Goal: Transaction & Acquisition: Purchase product/service

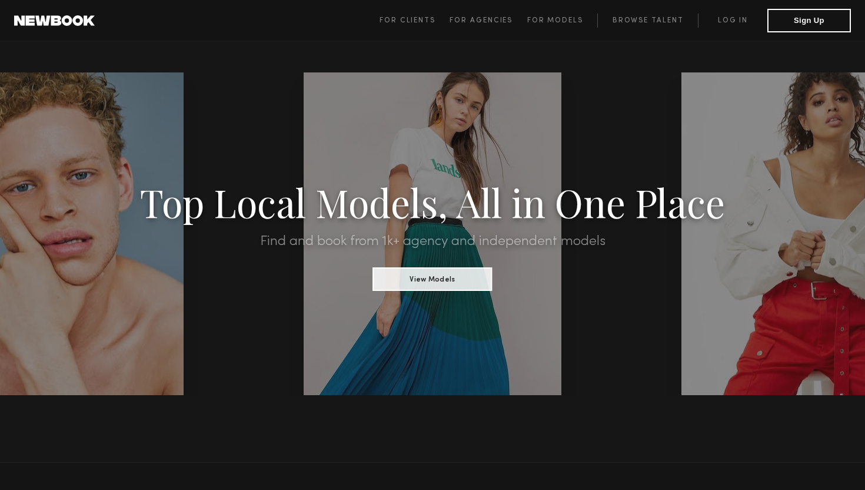
click at [545, 21] on span "For Models" at bounding box center [555, 20] width 56 height 7
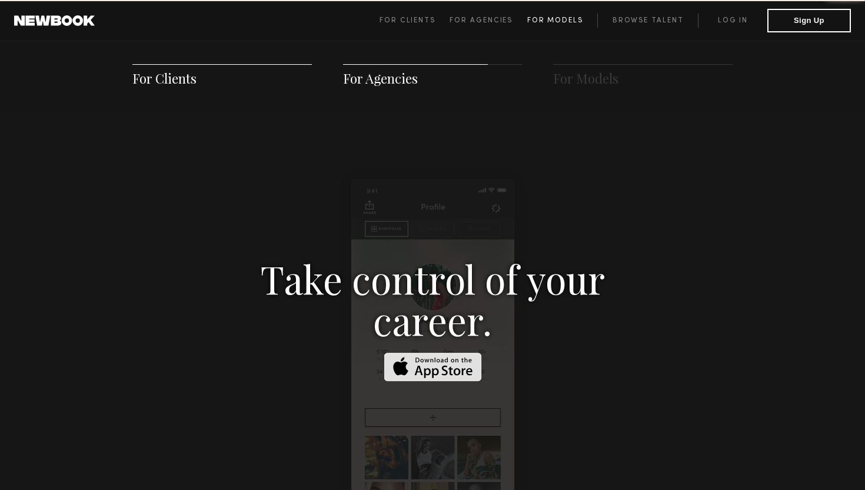
scroll to position [1694, 0]
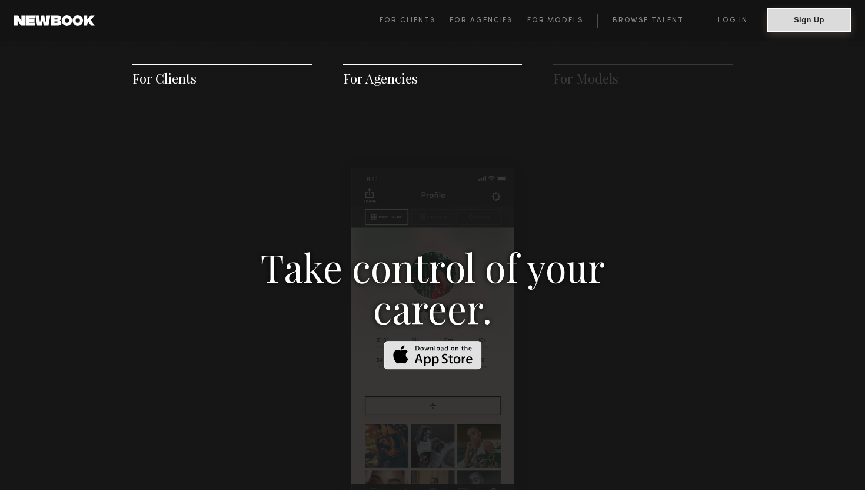
click at [835, 23] on button "Sign Up" at bounding box center [810, 20] width 84 height 24
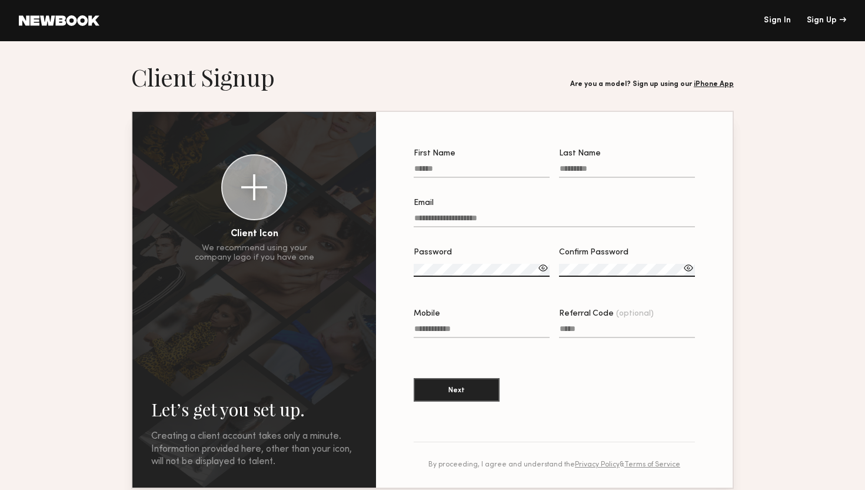
click at [777, 24] on link "Sign In" at bounding box center [777, 20] width 27 height 8
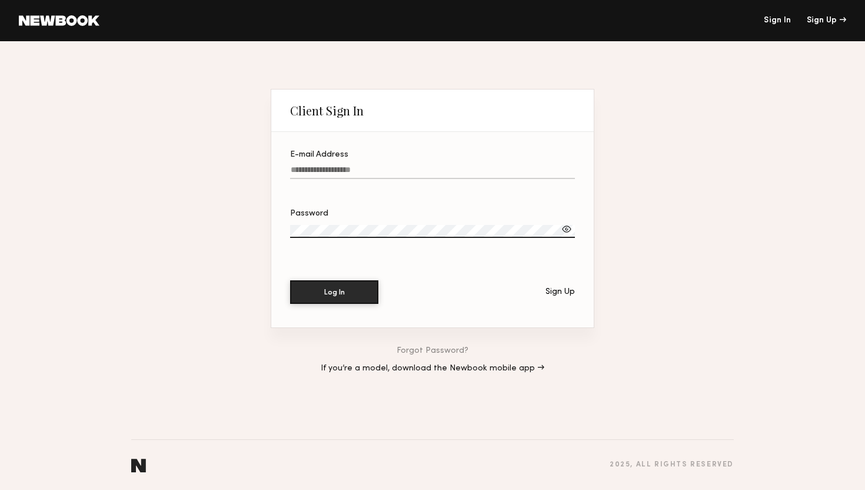
click at [466, 165] on label "E-mail Address" at bounding box center [432, 171] width 285 height 40
click at [466, 165] on input "E-mail Address" at bounding box center [432, 172] width 285 height 14
click at [568, 489] on com-1password-button at bounding box center [432, 490] width 865 height 0
type input "**********"
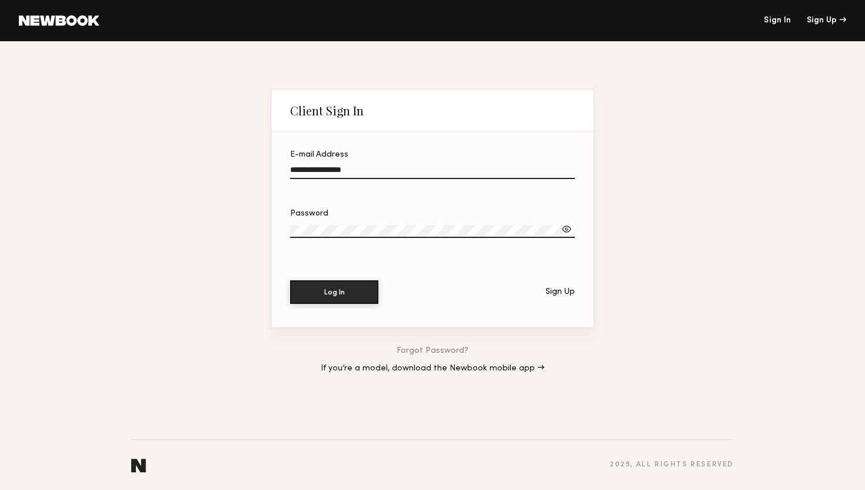
click at [502, 219] on label "Password" at bounding box center [432, 230] width 285 height 40
click at [340, 297] on button "Log In" at bounding box center [334, 292] width 88 height 24
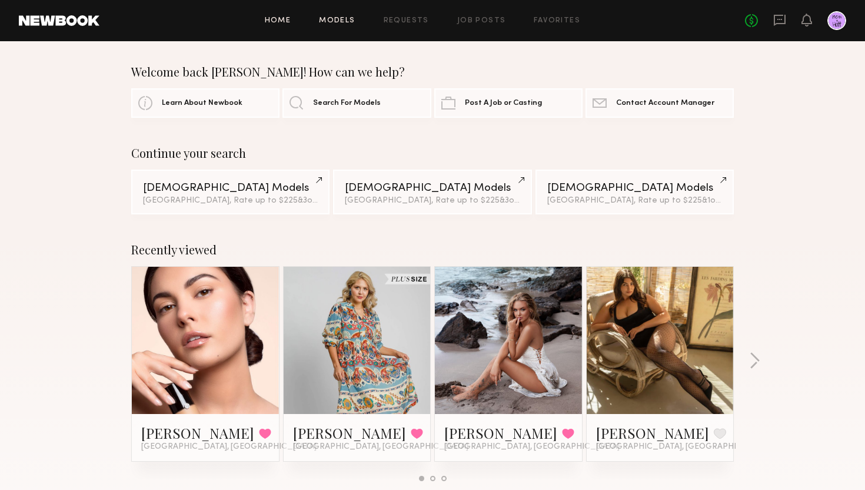
click at [338, 20] on link "Models" at bounding box center [337, 21] width 36 height 8
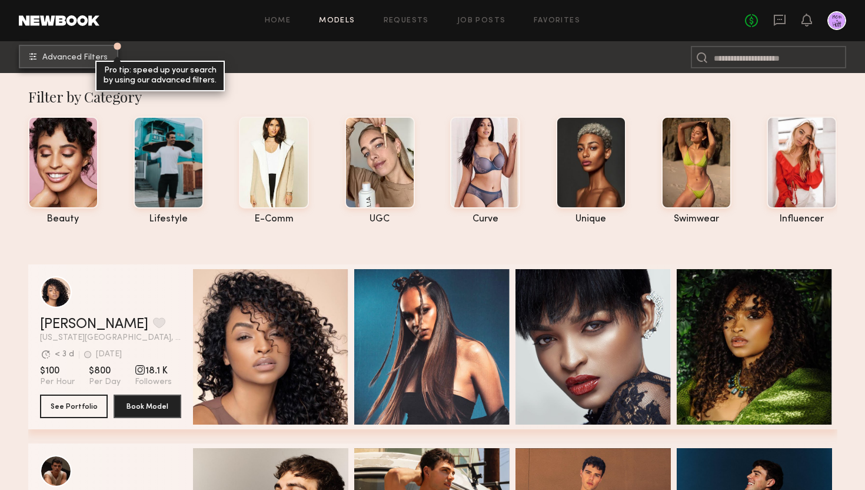
click at [92, 55] on span "Advanced Filters" at bounding box center [74, 58] width 65 height 8
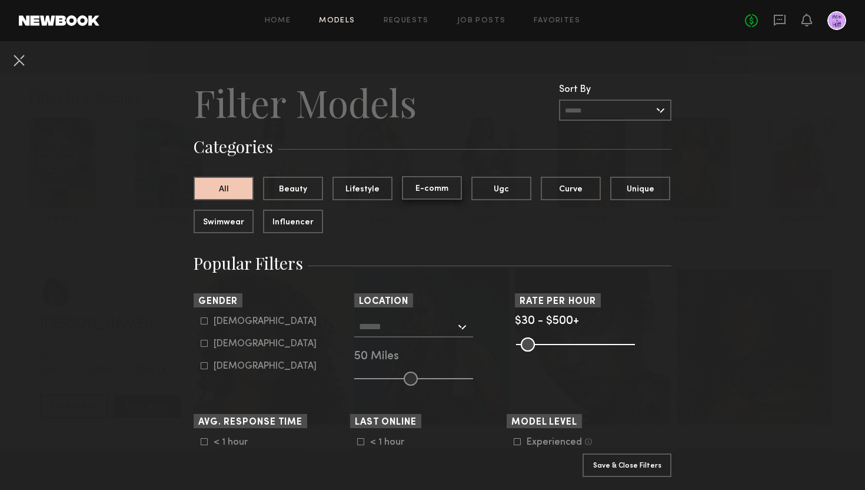
click at [429, 189] on button "E-comm" at bounding box center [432, 188] width 60 height 24
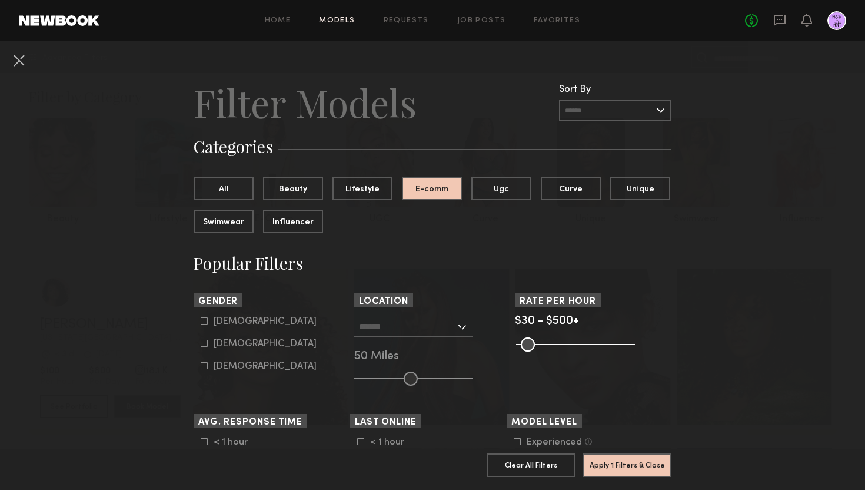
click at [208, 345] on label "[DEMOGRAPHIC_DATA]" at bounding box center [259, 343] width 116 height 7
type input "**"
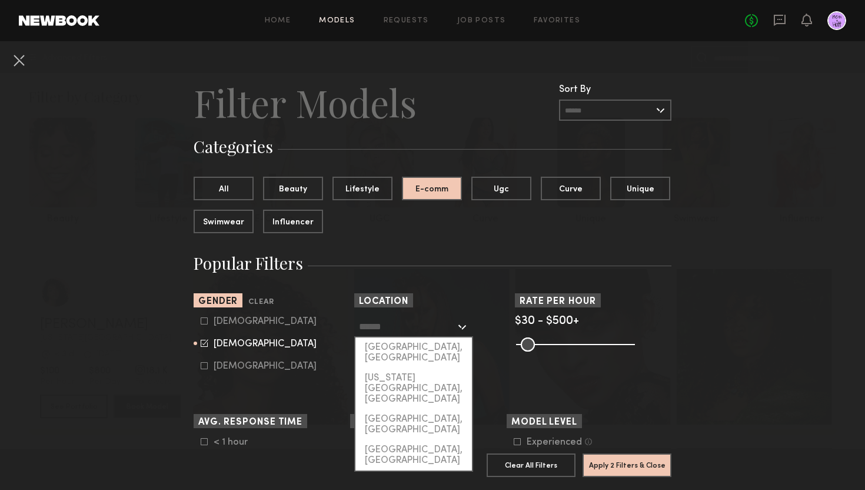
click at [393, 327] on input "text" at bounding box center [407, 326] width 97 height 20
click at [399, 351] on div "Los Angeles, CA" at bounding box center [414, 352] width 117 height 31
type input "**********"
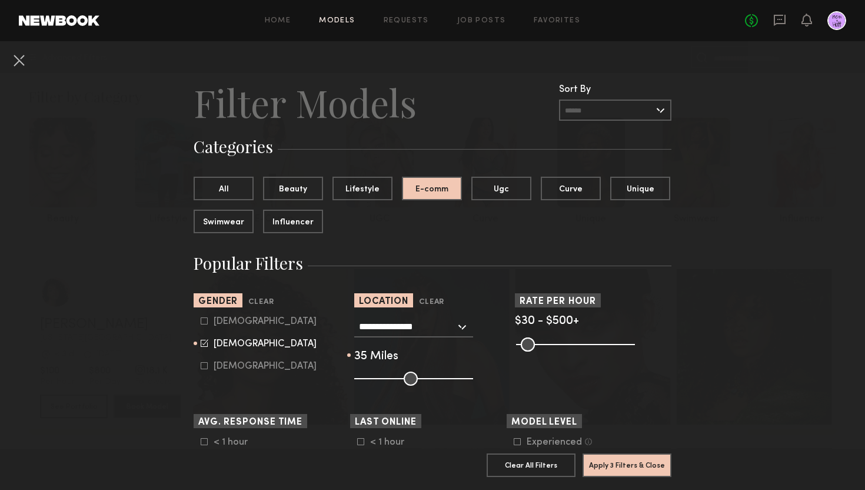
drag, startPoint x: 406, startPoint y: 377, endPoint x: 397, endPoint y: 376, distance: 9.5
type input "**"
click at [397, 376] on input "range" at bounding box center [413, 378] width 119 height 14
click at [459, 326] on div "**********" at bounding box center [413, 326] width 119 height 21
click at [460, 307] on nb-browse-filter "**********" at bounding box center [432, 339] width 157 height 92
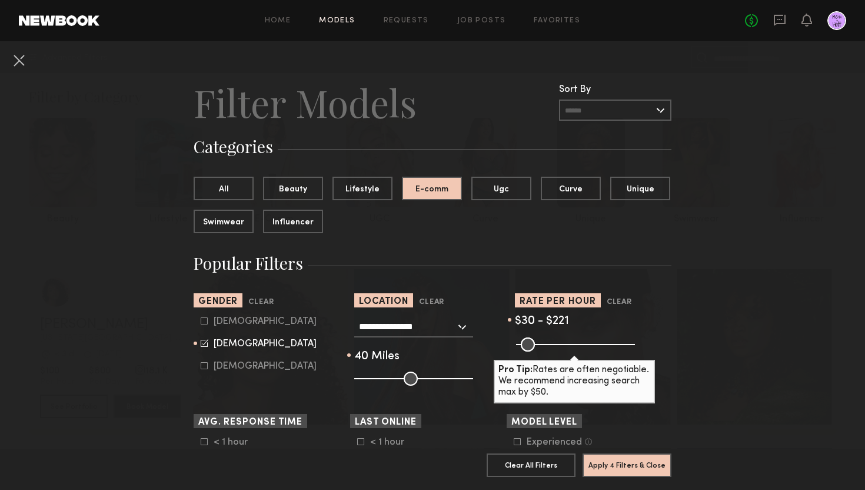
drag, startPoint x: 626, startPoint y: 344, endPoint x: 565, endPoint y: 342, distance: 61.3
type input "***"
click at [565, 342] on input "range" at bounding box center [575, 344] width 119 height 14
drag, startPoint x: 525, startPoint y: 343, endPoint x: 533, endPoint y: 343, distance: 8.9
type input "**"
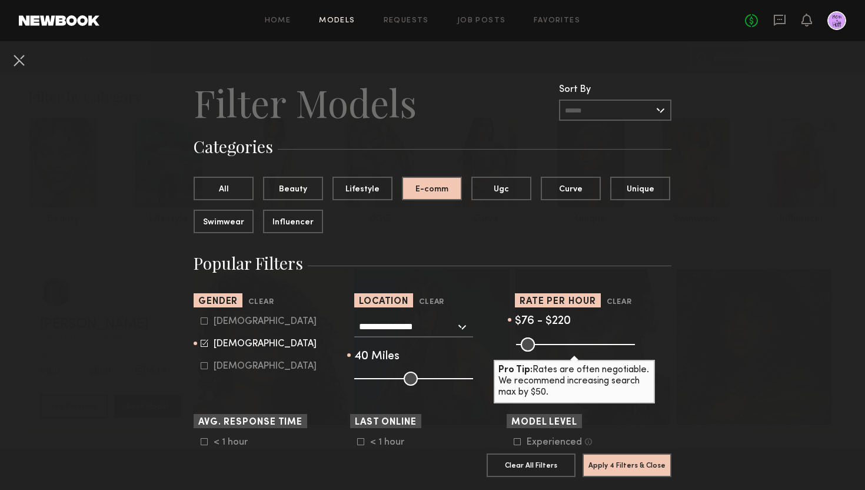
click at [533, 343] on input "range" at bounding box center [575, 344] width 119 height 14
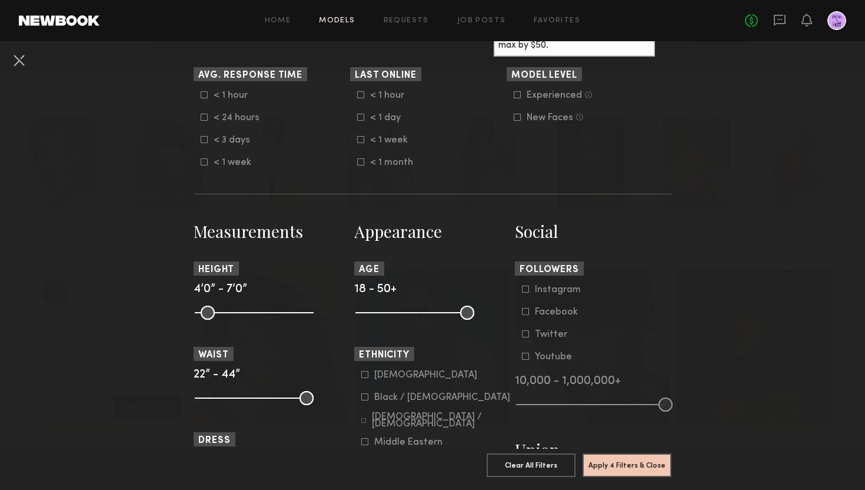
scroll to position [347, 0]
drag, startPoint x: 466, startPoint y: 315, endPoint x: 408, endPoint y: 313, distance: 58.3
type input "**"
click at [408, 313] on input "range" at bounding box center [415, 312] width 119 height 14
drag, startPoint x: 304, startPoint y: 311, endPoint x: 262, endPoint y: 312, distance: 42.4
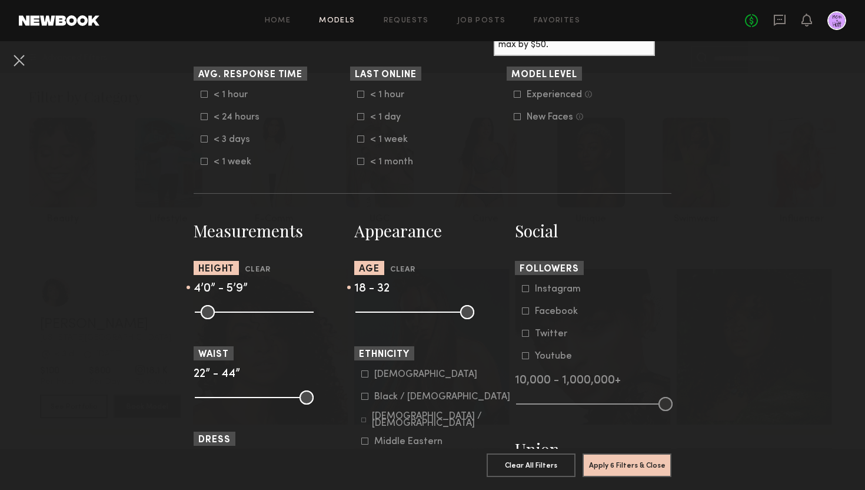
type input "**"
click at [262, 311] on input "range" at bounding box center [254, 312] width 119 height 14
drag, startPoint x: 204, startPoint y: 311, endPoint x: 245, endPoint y: 316, distance: 40.9
type input "**"
click at [245, 316] on input "range" at bounding box center [254, 312] width 119 height 14
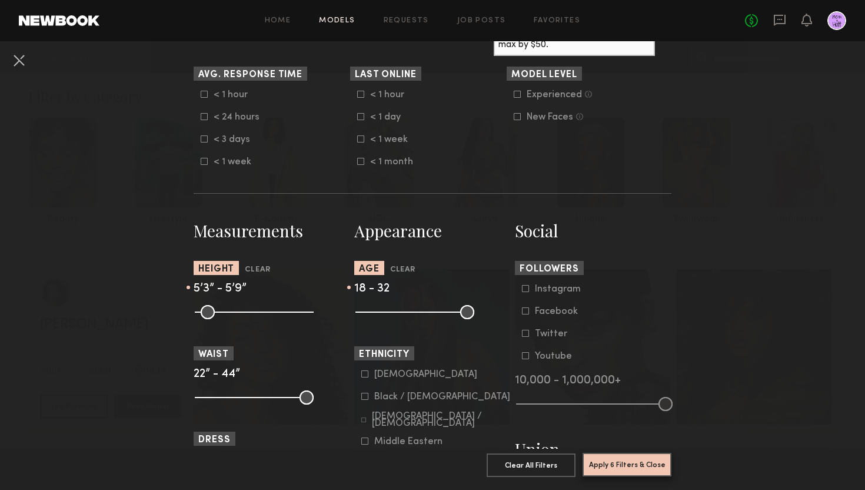
click at [619, 465] on button "Apply 6 Filters & Close" at bounding box center [627, 465] width 89 height 24
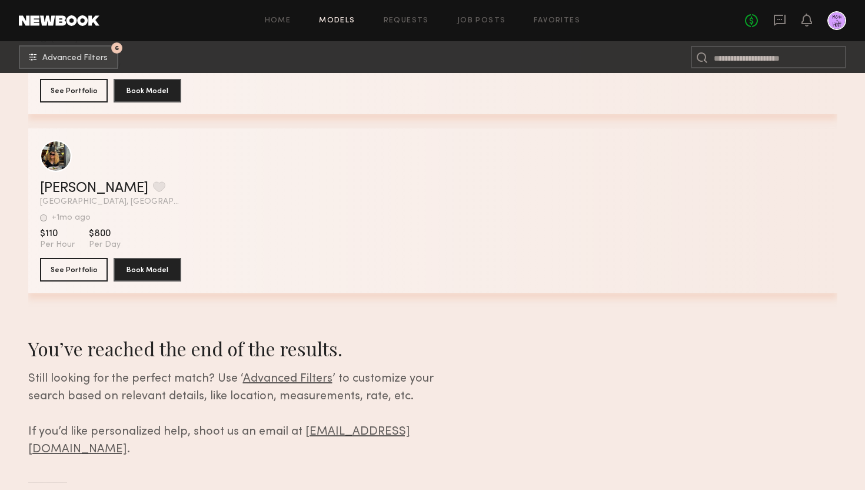
scroll to position [22700, 0]
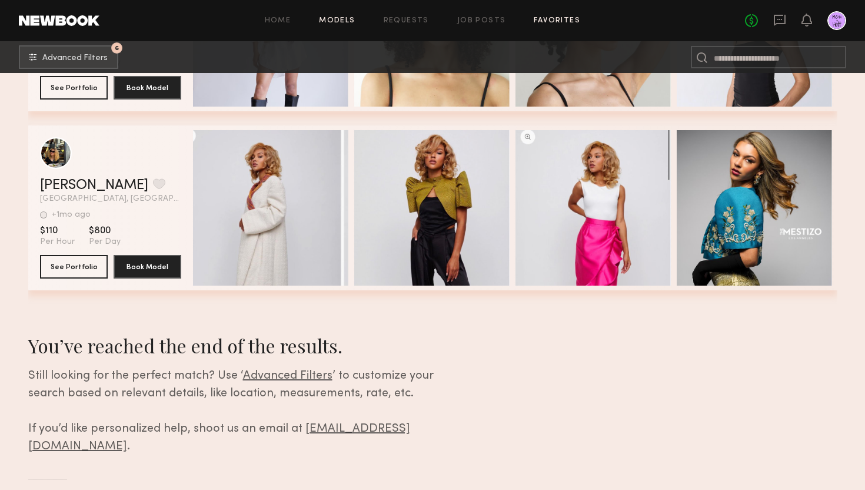
click at [555, 19] on link "Favorites" at bounding box center [557, 21] width 47 height 8
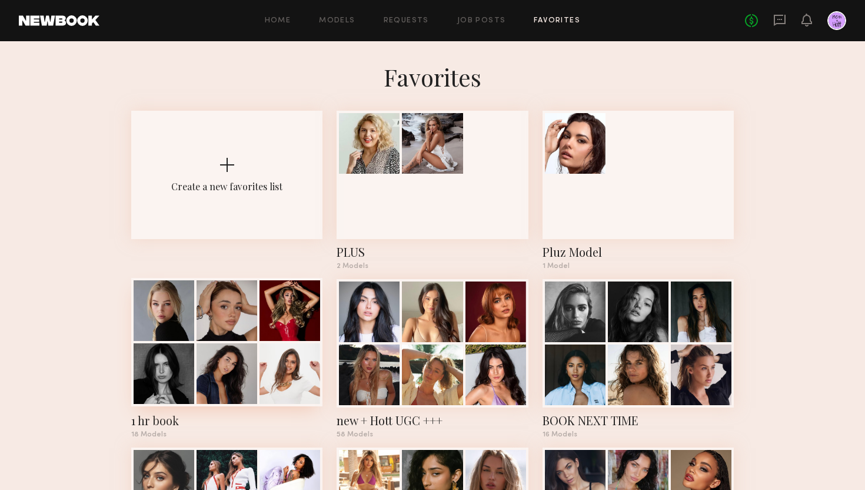
click at [274, 296] on div at bounding box center [290, 310] width 61 height 61
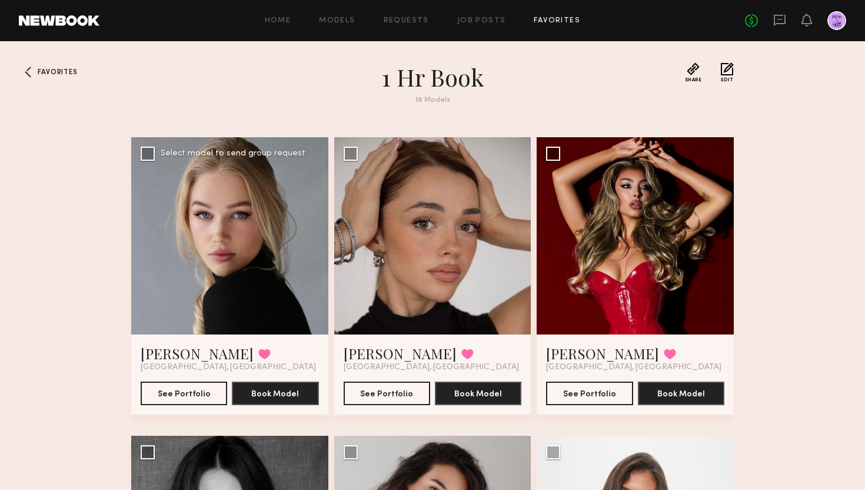
click at [266, 235] on div at bounding box center [229, 235] width 197 height 197
click at [157, 354] on link "Olivia N." at bounding box center [197, 353] width 113 height 19
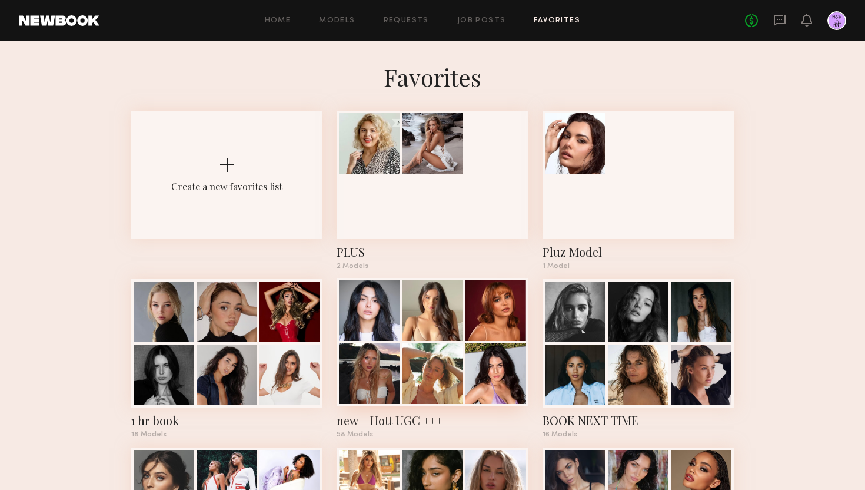
click at [428, 317] on div at bounding box center [432, 310] width 61 height 61
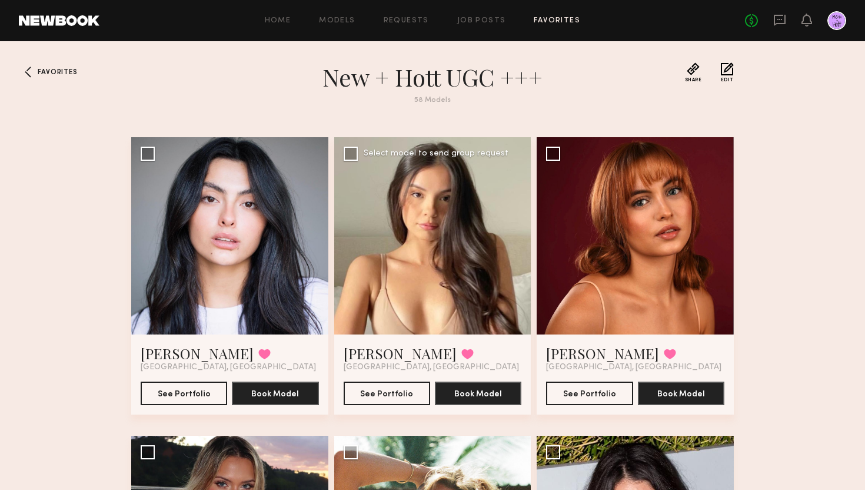
click at [448, 250] on div at bounding box center [432, 235] width 197 height 197
click at [373, 352] on link "Jasmin C." at bounding box center [400, 353] width 113 height 19
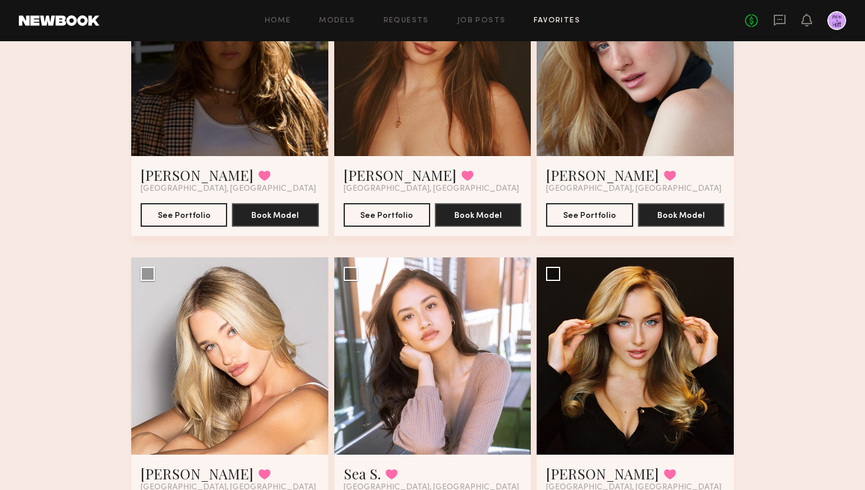
scroll to position [1748, 0]
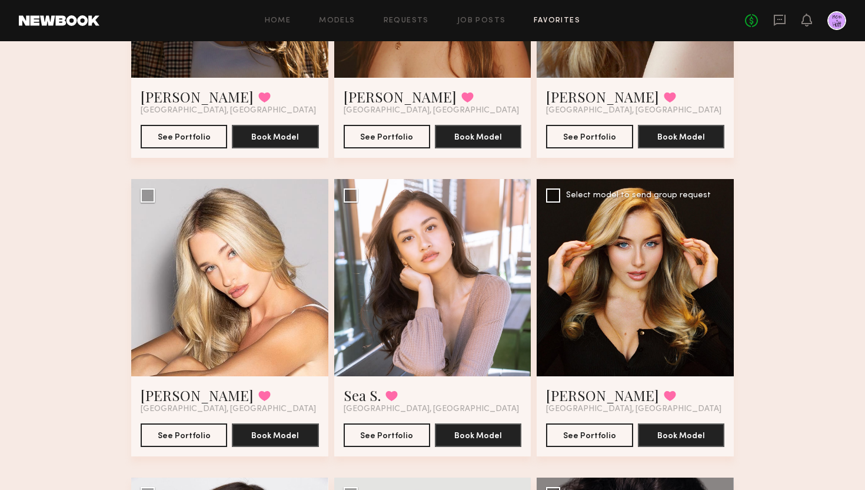
click at [604, 276] on div at bounding box center [635, 277] width 197 height 197
click at [671, 340] on div at bounding box center [635, 277] width 197 height 197
click at [584, 427] on button "See Portfolio" at bounding box center [589, 435] width 87 height 24
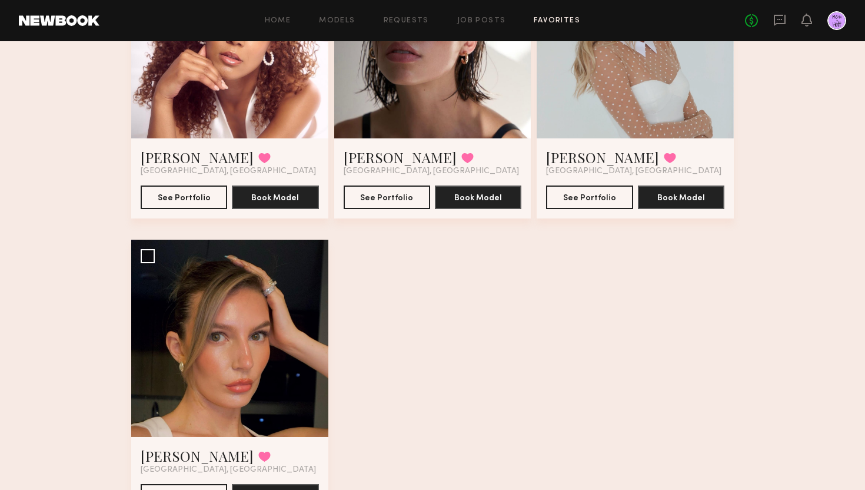
scroll to position [5580, 0]
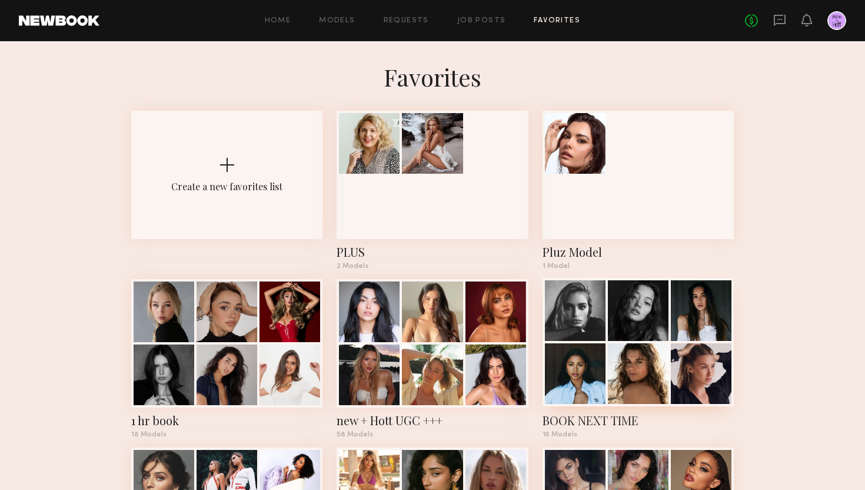
click at [657, 359] on div at bounding box center [638, 373] width 61 height 61
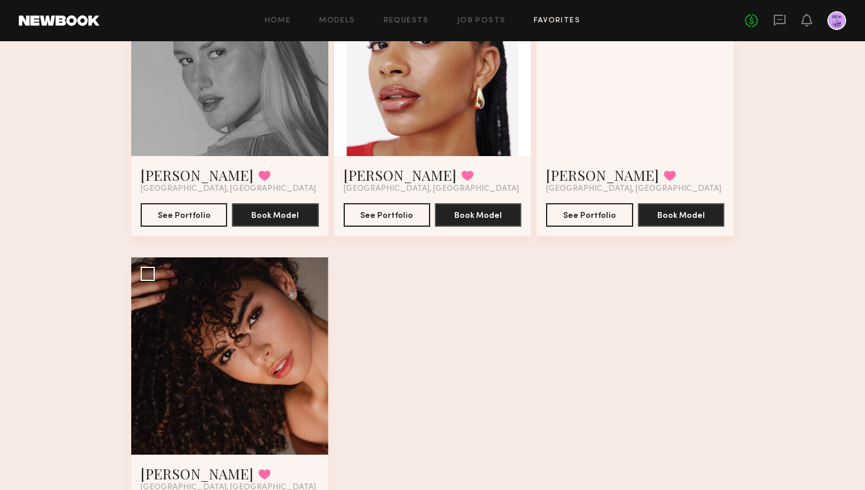
scroll to position [1420, 0]
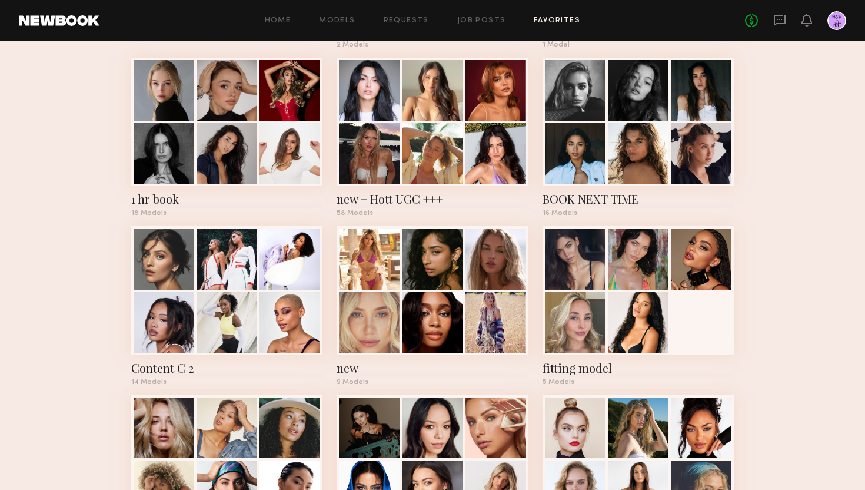
scroll to position [264, 0]
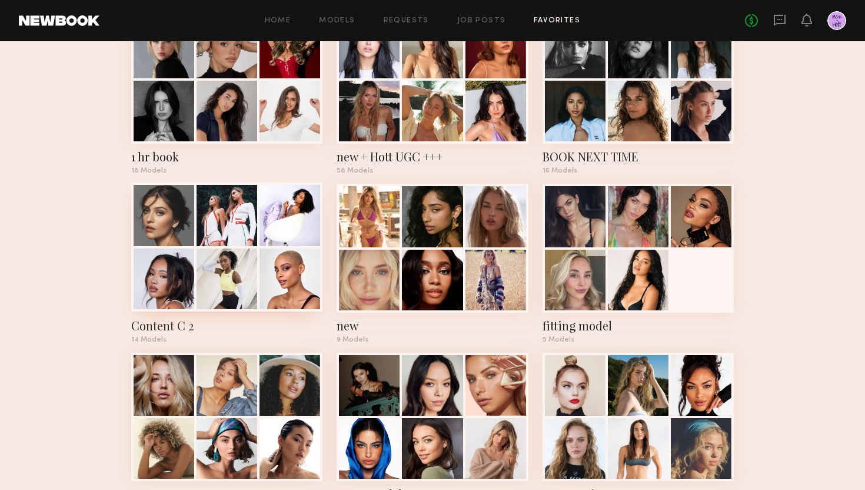
click at [252, 220] on div at bounding box center [227, 215] width 61 height 61
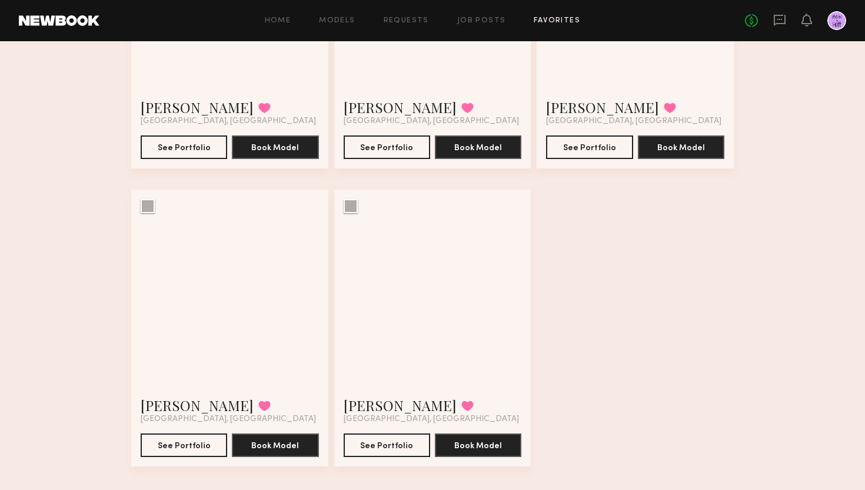
scroll to position [1157, 0]
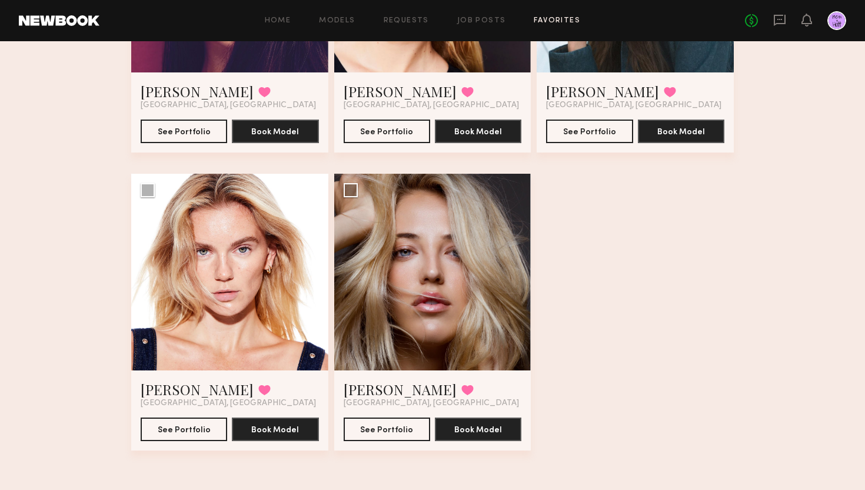
scroll to position [264, 0]
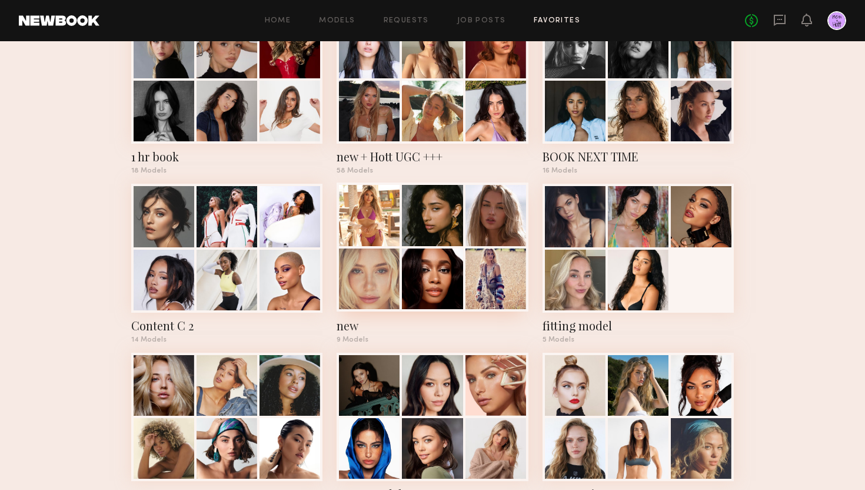
click at [475, 262] on div at bounding box center [496, 278] width 61 height 61
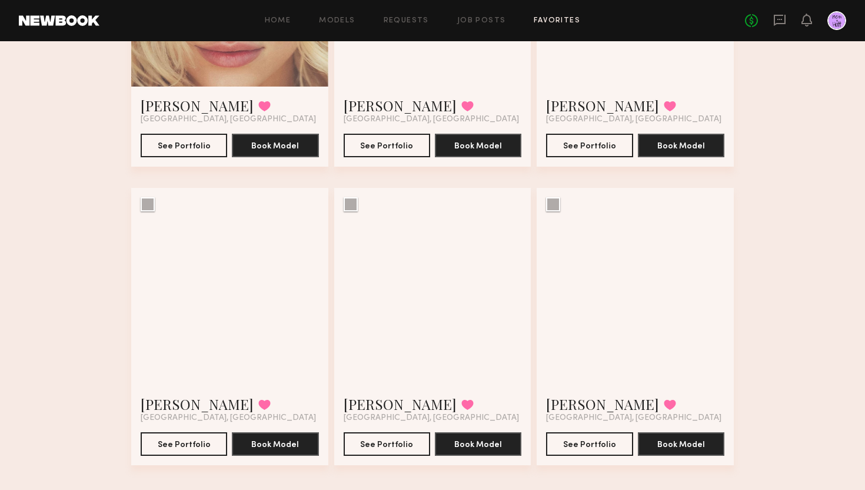
scroll to position [560, 0]
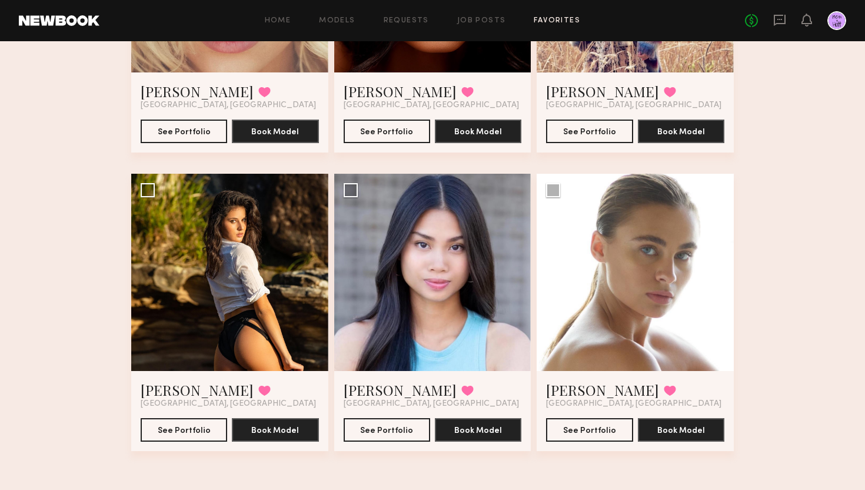
scroll to position [264, 0]
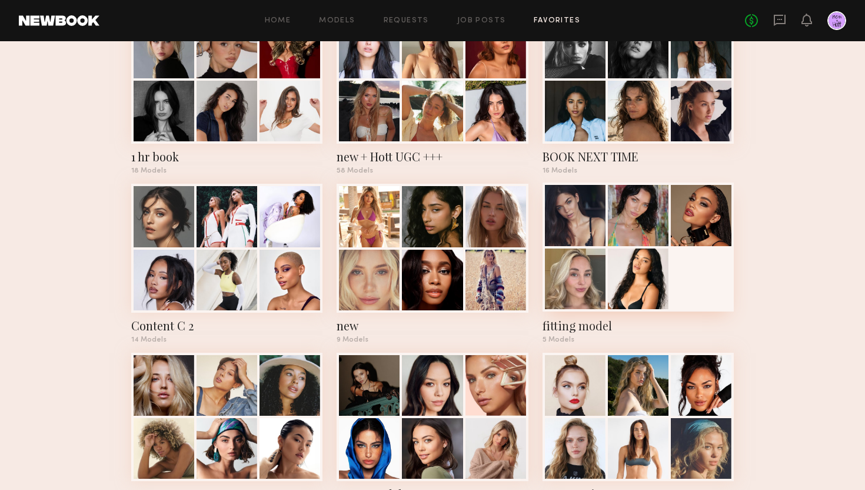
click at [642, 250] on div at bounding box center [638, 278] width 61 height 61
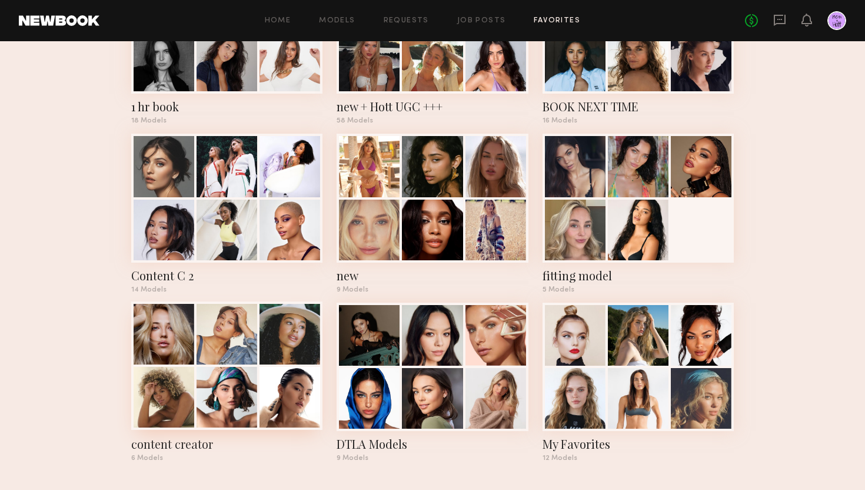
click at [163, 354] on div at bounding box center [164, 334] width 61 height 61
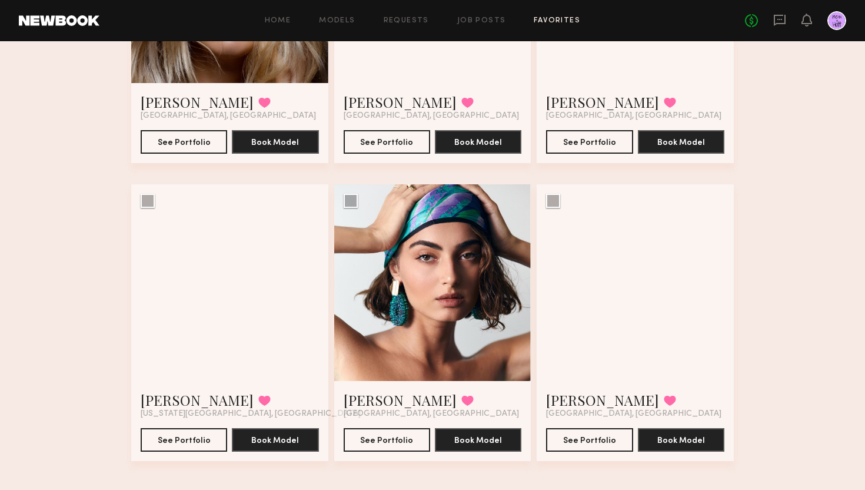
scroll to position [262, 0]
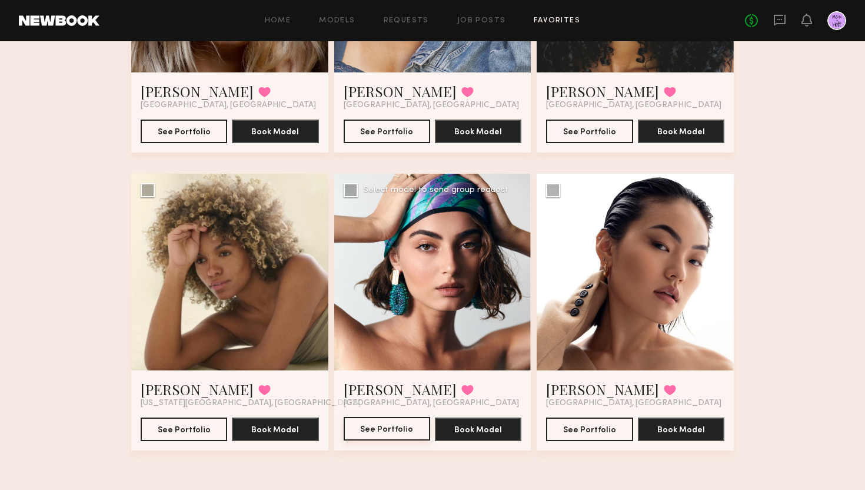
click at [390, 429] on button "See Portfolio" at bounding box center [387, 429] width 87 height 24
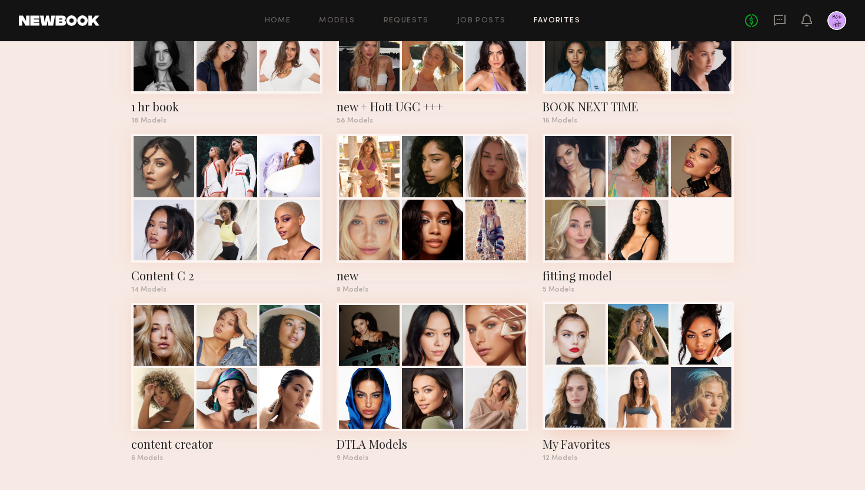
click at [646, 355] on div at bounding box center [638, 334] width 61 height 61
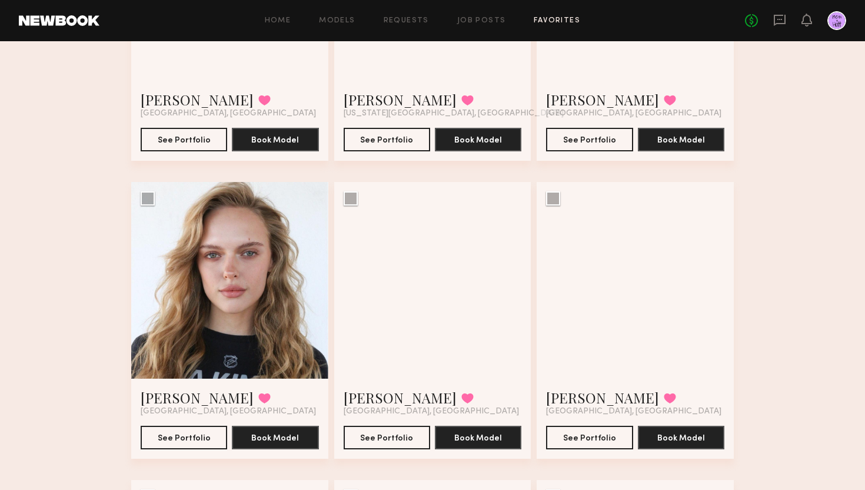
scroll to position [347, 0]
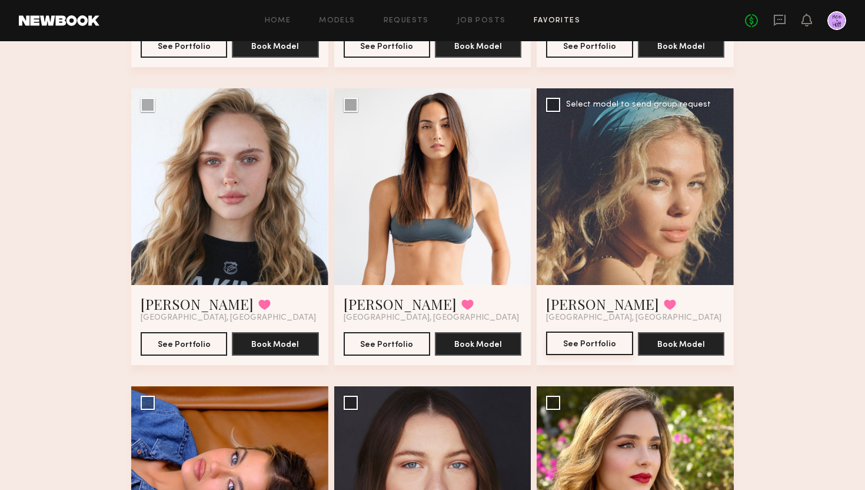
click at [610, 340] on button "See Portfolio" at bounding box center [589, 343] width 87 height 24
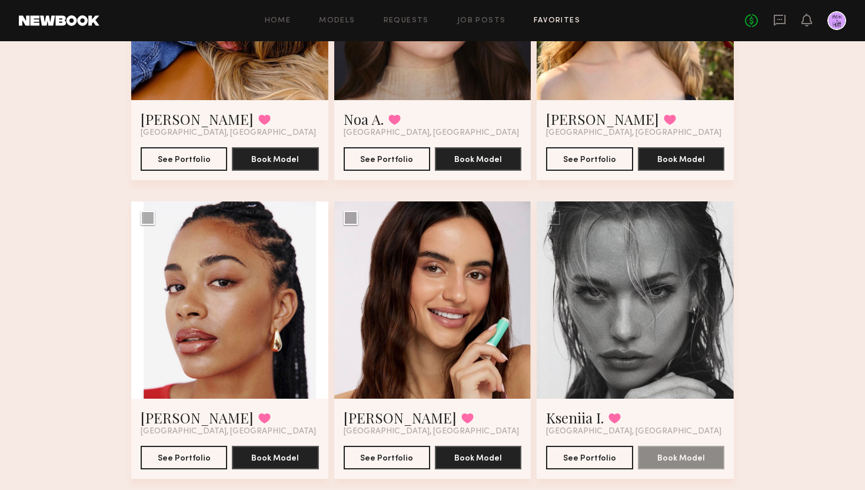
scroll to position [858, 0]
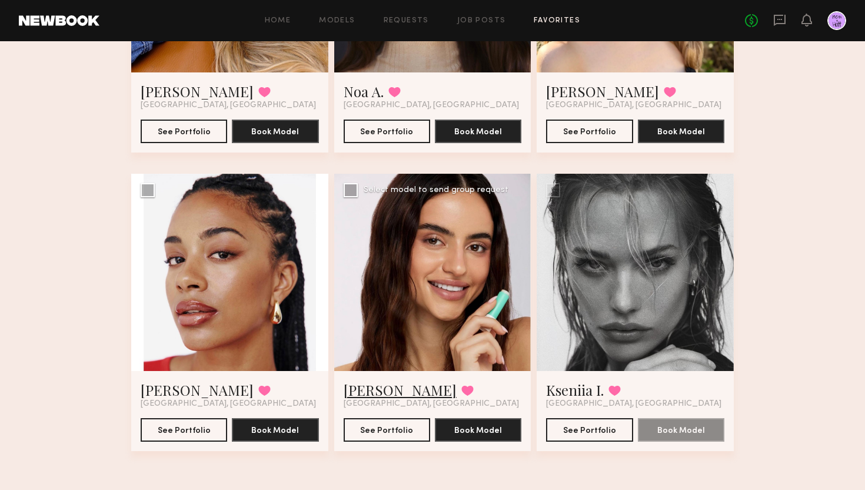
click at [376, 387] on link "Anna S." at bounding box center [400, 389] width 113 height 19
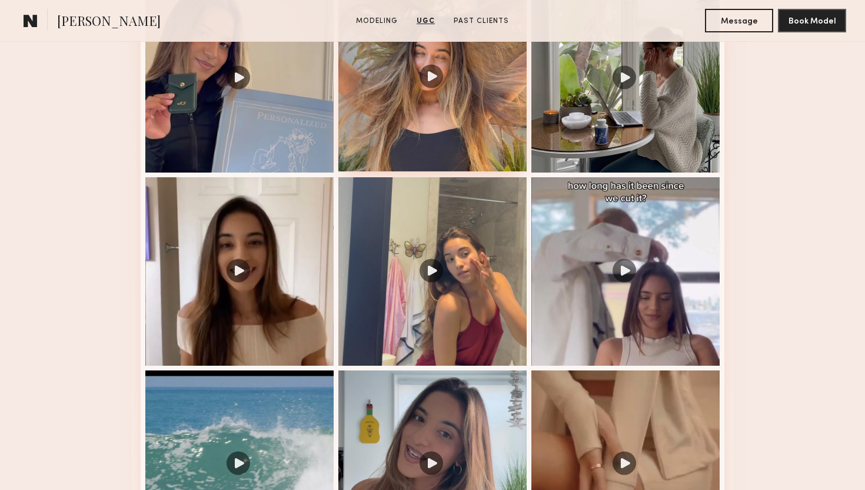
scroll to position [1321, 0]
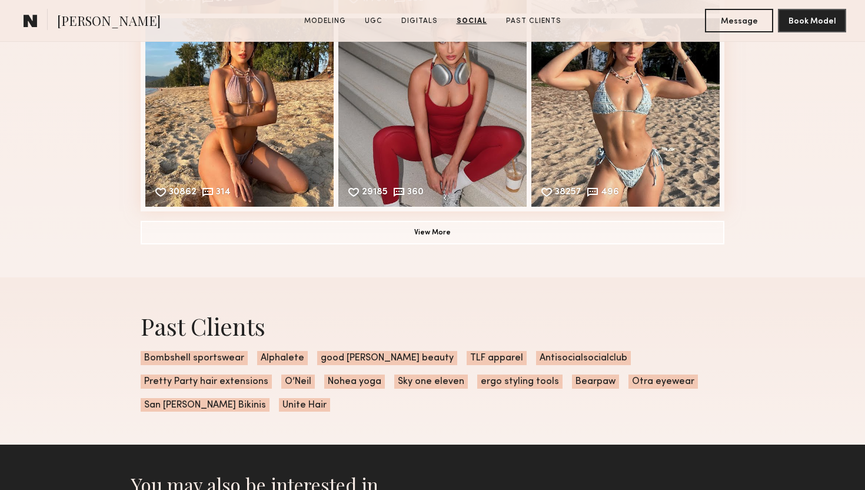
scroll to position [2902, 0]
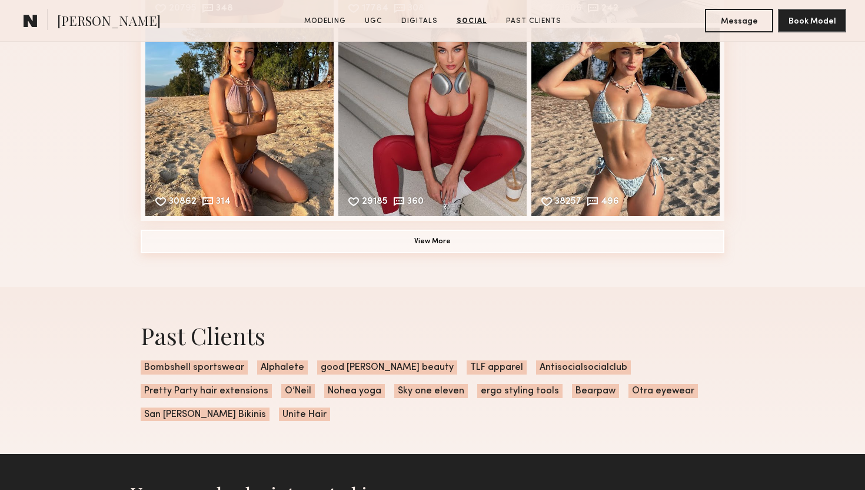
click at [433, 241] on button "View More" at bounding box center [433, 242] width 584 height 24
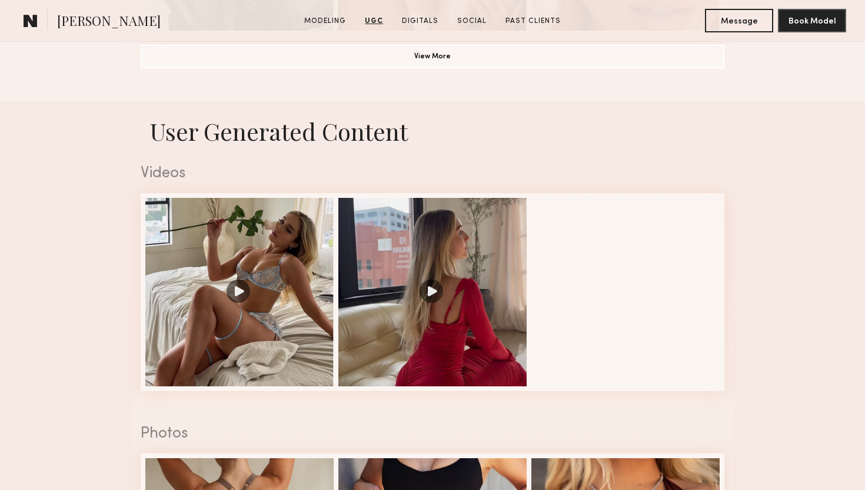
scroll to position [1084, 0]
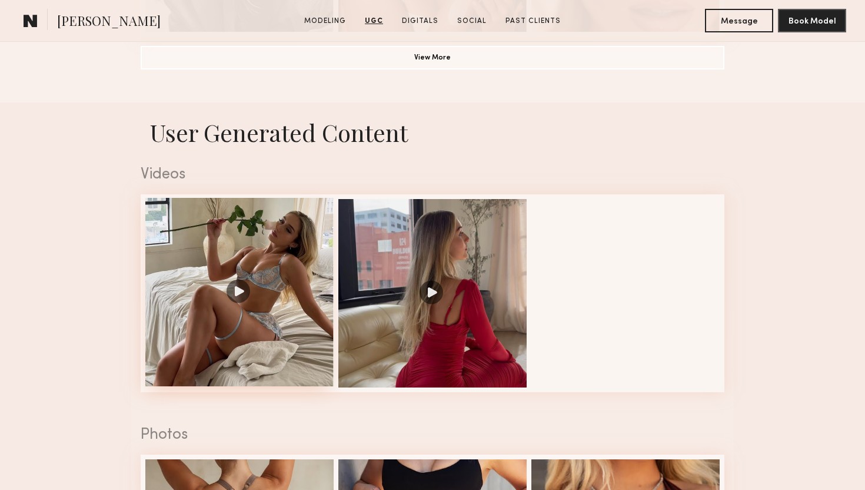
click at [265, 288] on div at bounding box center [239, 292] width 188 height 188
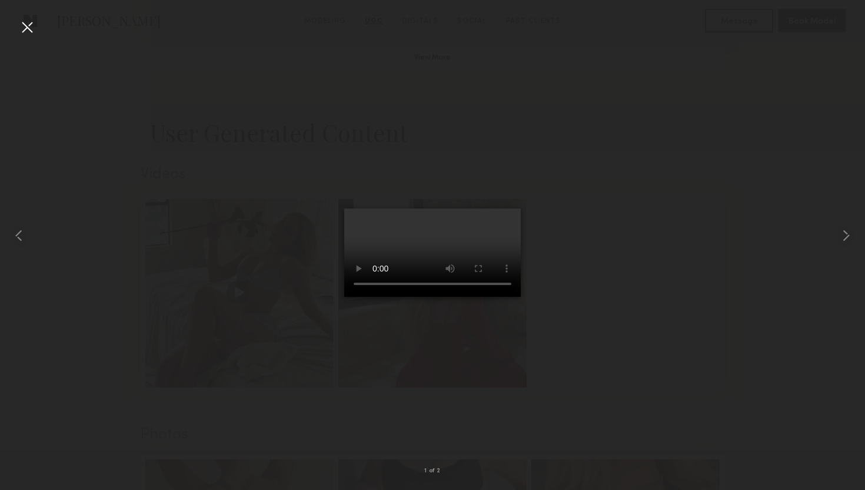
click at [26, 25] on div at bounding box center [27, 27] width 19 height 19
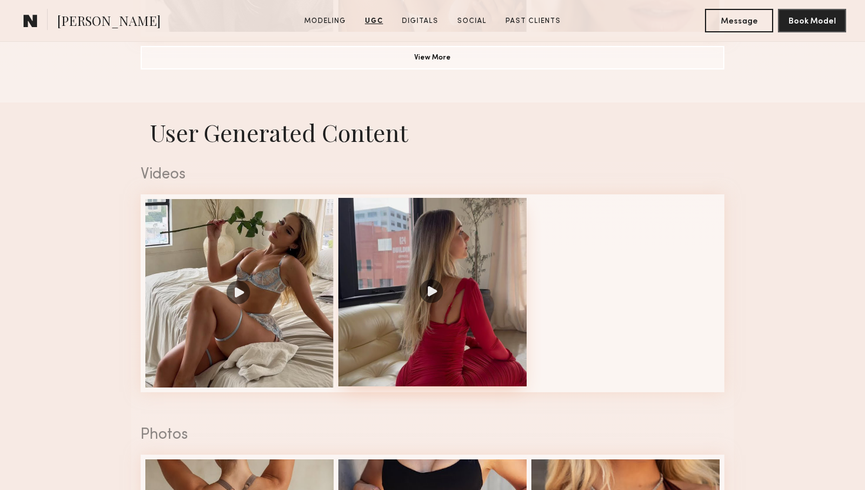
click at [444, 286] on div at bounding box center [433, 292] width 188 height 188
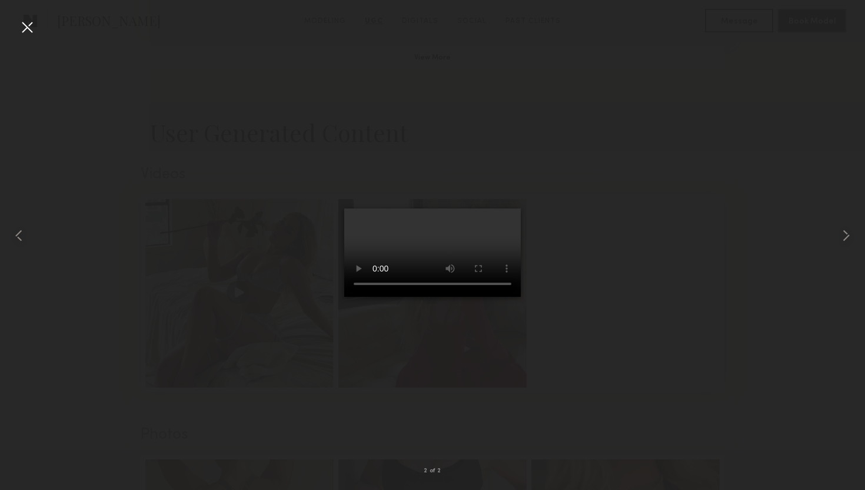
click at [29, 26] on div at bounding box center [27, 27] width 19 height 19
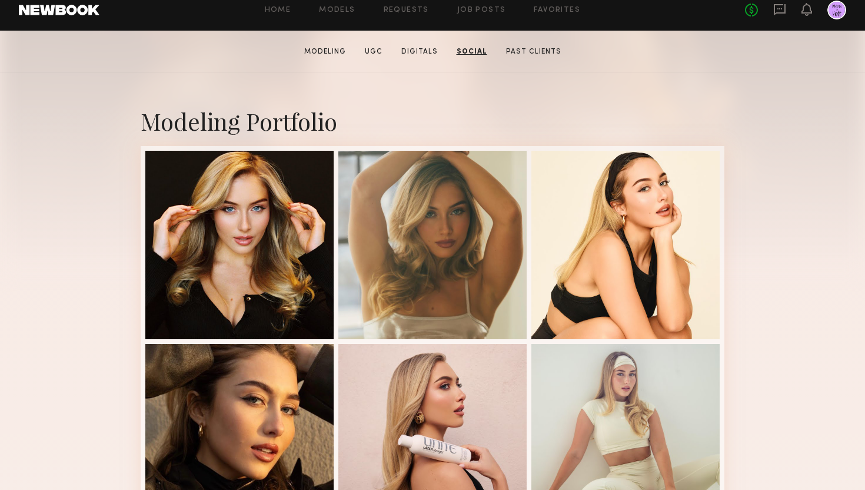
scroll to position [0, 0]
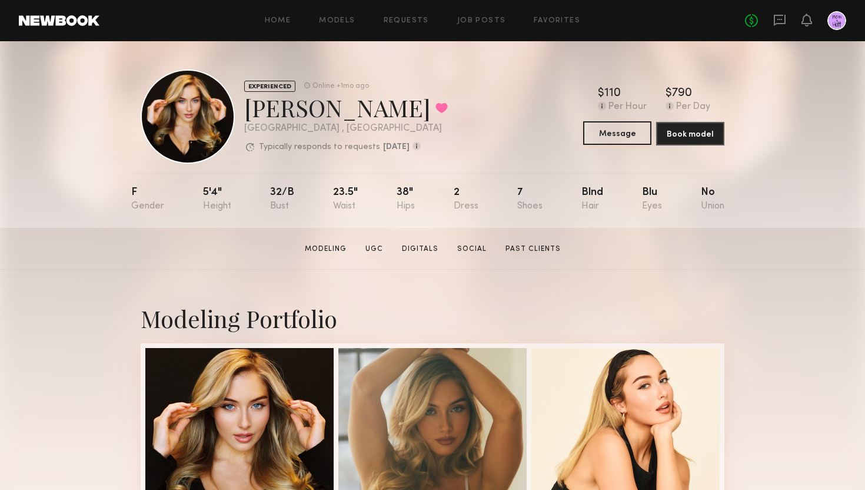
click at [611, 138] on button "Message" at bounding box center [617, 133] width 68 height 24
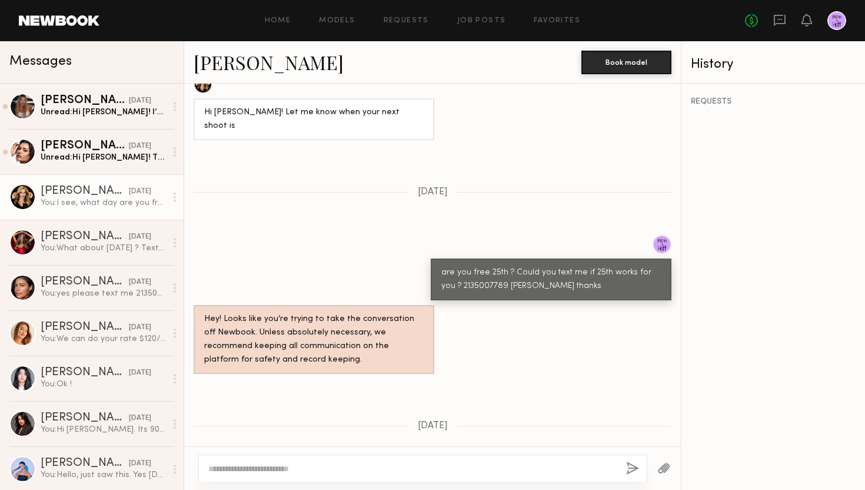
scroll to position [857, 0]
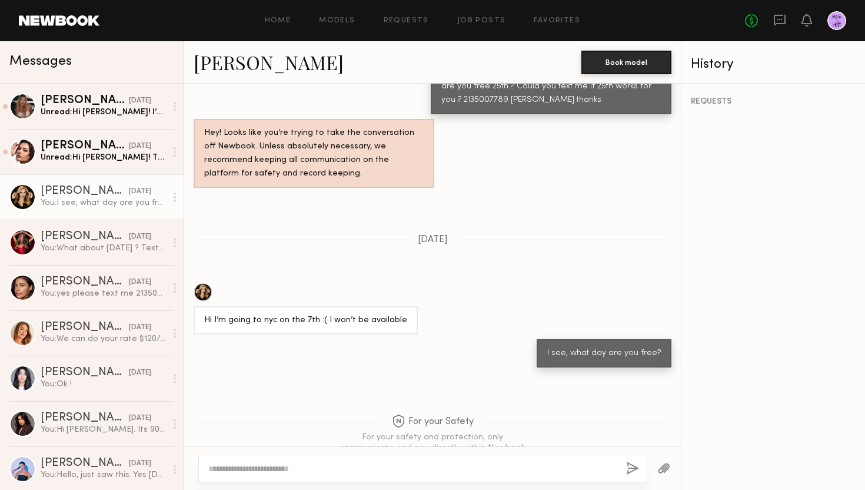
click at [438, 460] on div at bounding box center [422, 468] width 449 height 28
click at [414, 471] on textarea at bounding box center [412, 469] width 409 height 12
type textarea "**********"
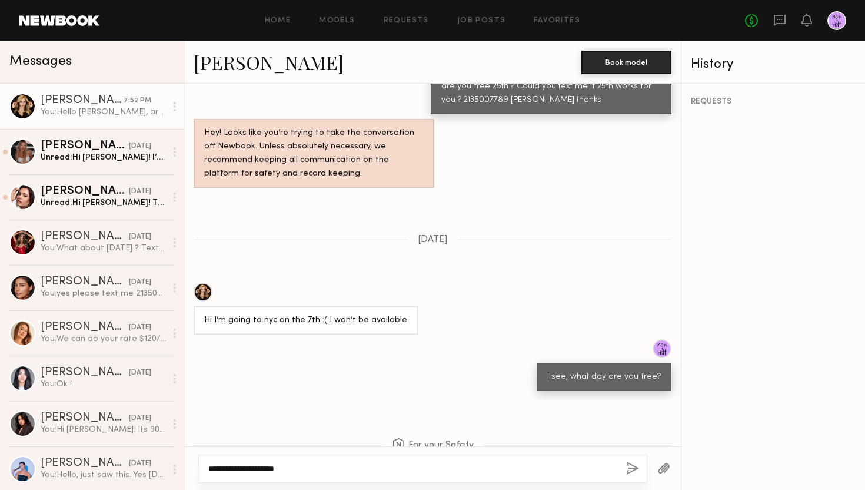
scroll to position [1093, 0]
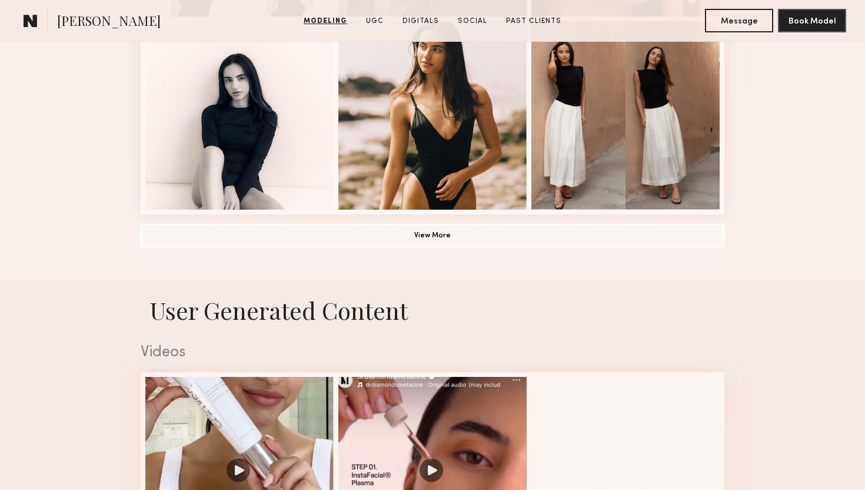
scroll to position [927, 0]
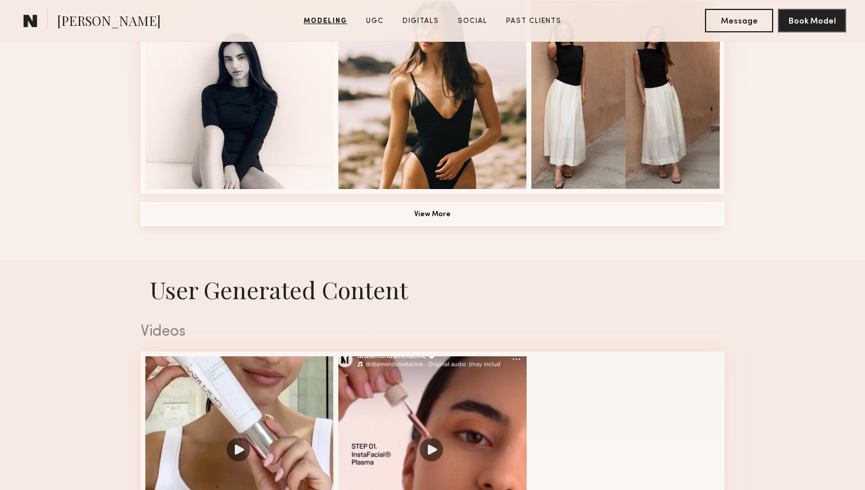
click at [419, 208] on button "View More" at bounding box center [433, 215] width 584 height 24
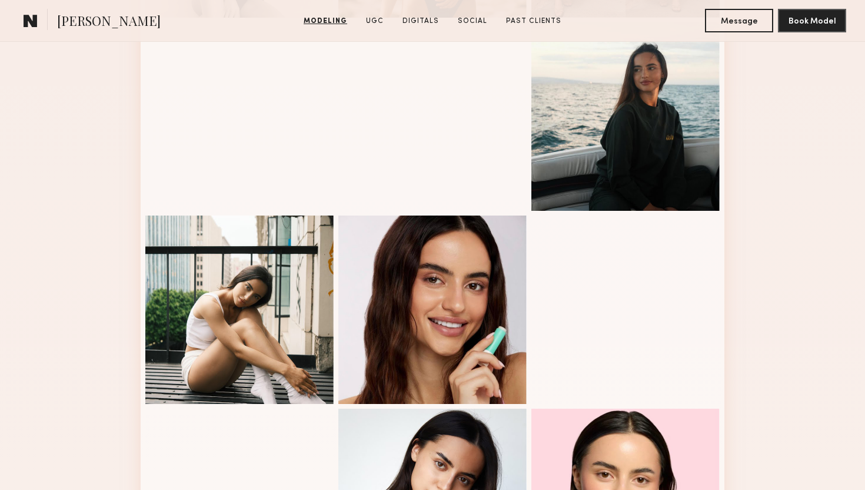
scroll to position [1167, 0]
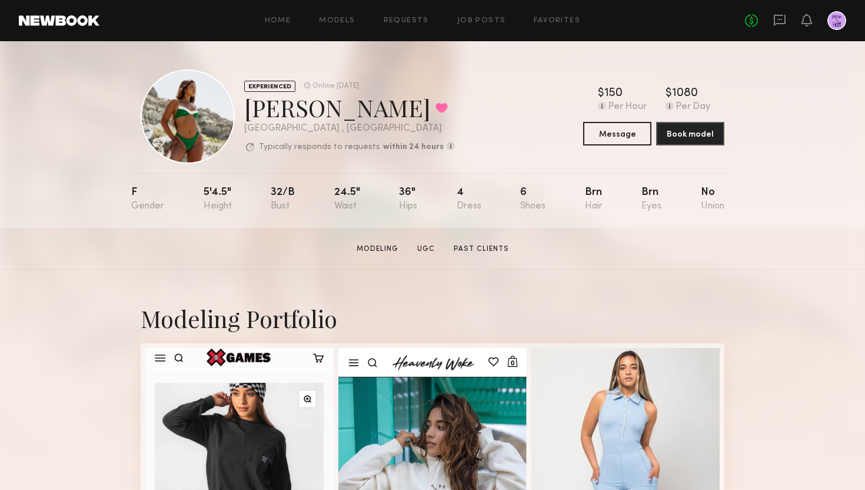
click at [831, 16] on div at bounding box center [837, 20] width 19 height 19
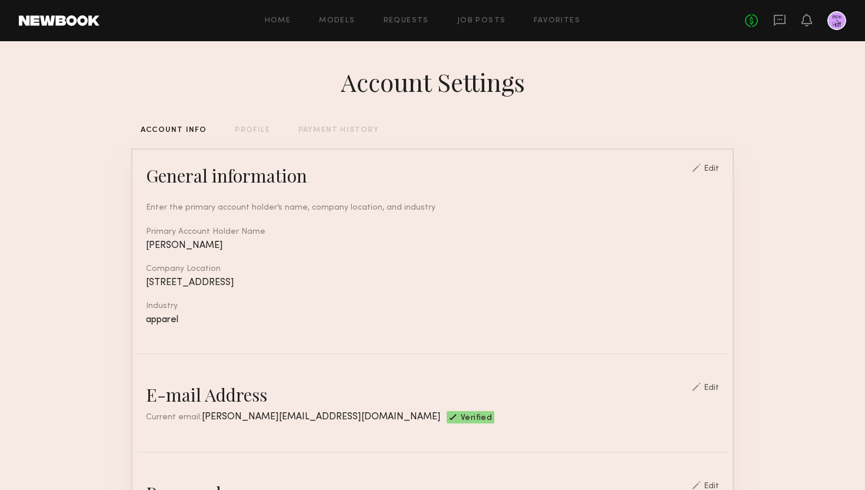
click at [701, 167] on div at bounding box center [696, 168] width 9 height 8
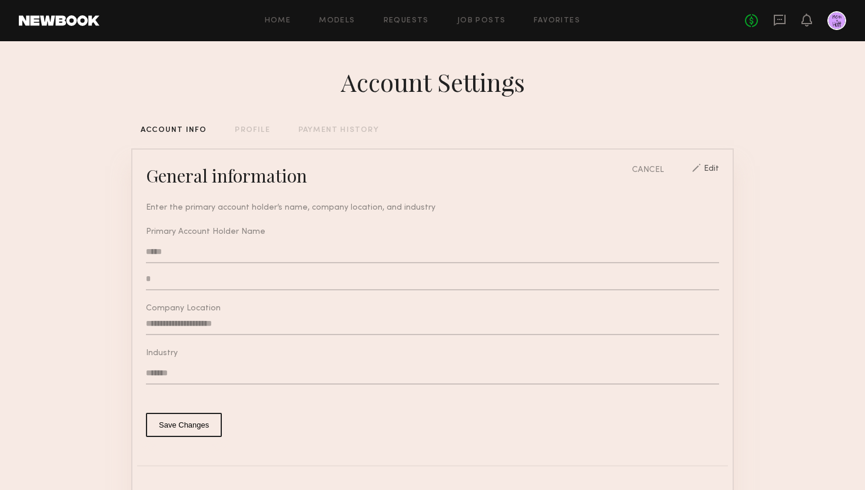
type input "**********"
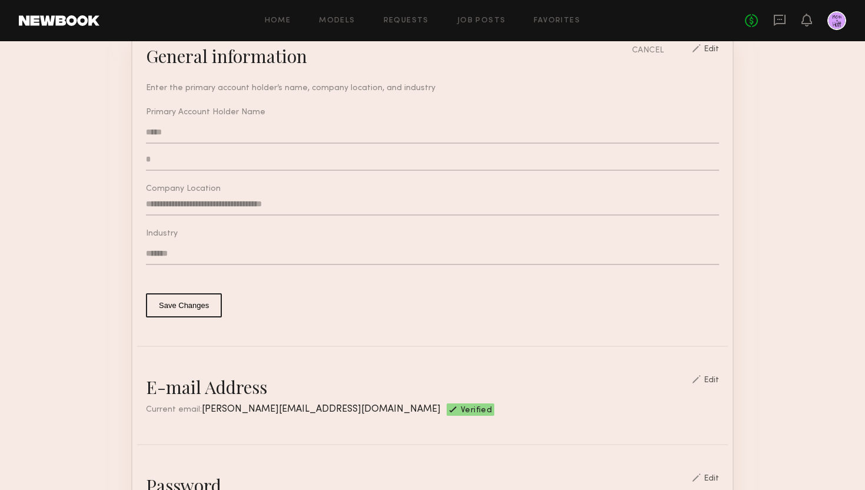
scroll to position [115, 0]
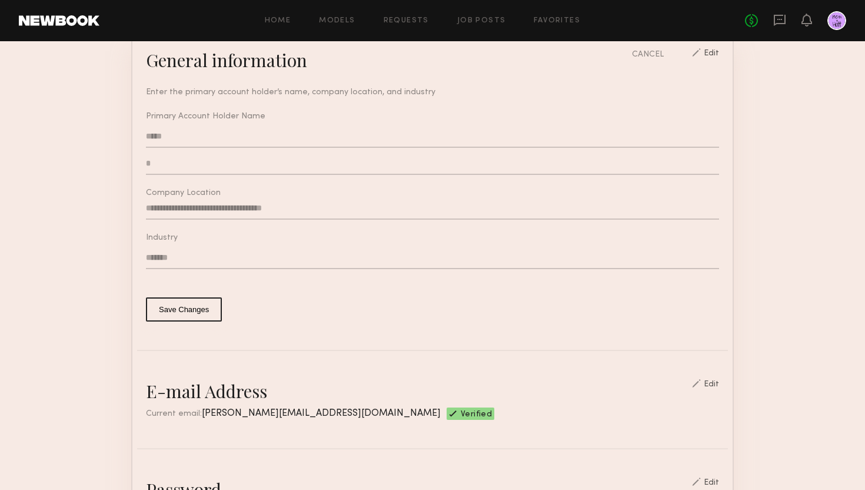
click at [718, 383] on div "Edit" at bounding box center [711, 384] width 15 height 8
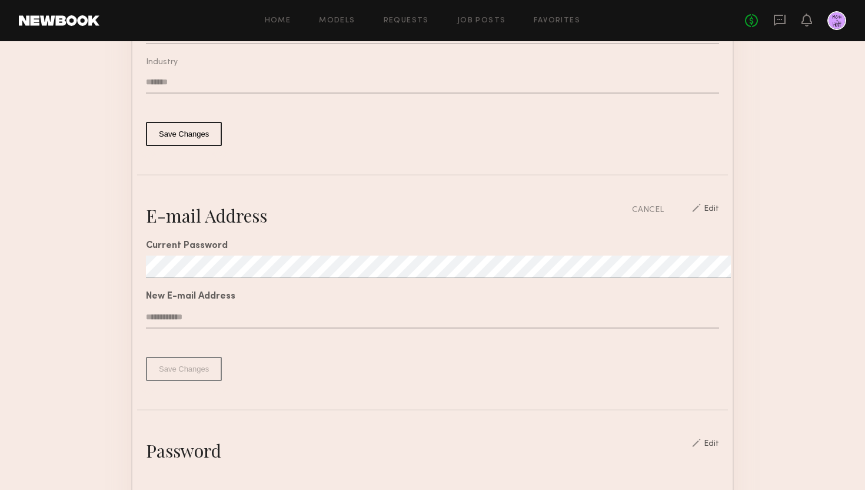
scroll to position [297, 0]
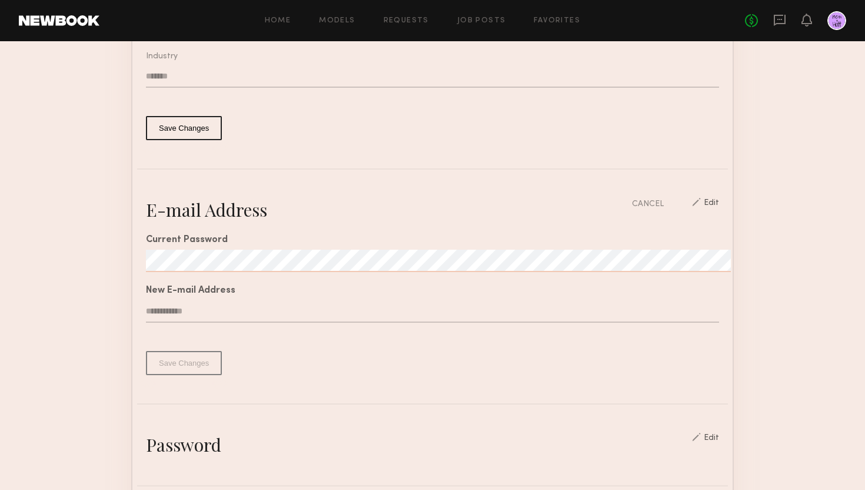
click at [210, 309] on input "text" at bounding box center [432, 311] width 573 height 22
type input "*"
type input "**********"
click at [207, 363] on button "Save Changes" at bounding box center [184, 363] width 76 height 24
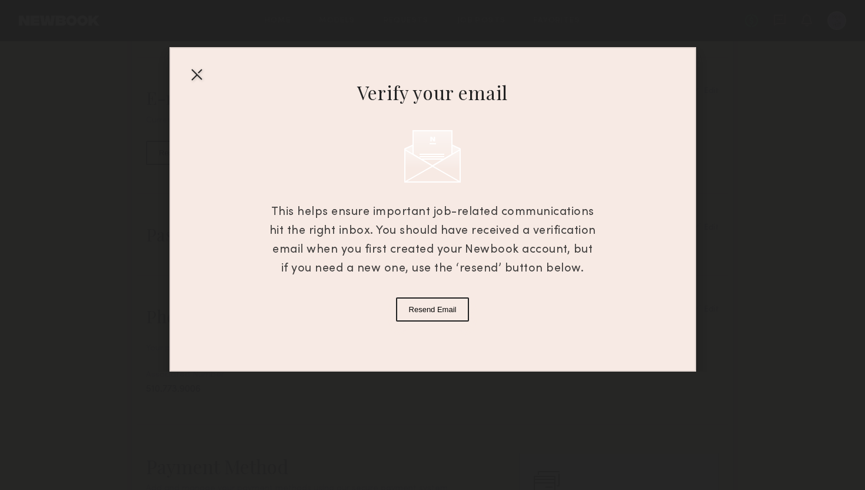
click at [447, 308] on button "Resend Email" at bounding box center [433, 309] width 74 height 24
click at [203, 68] on div at bounding box center [196, 74] width 19 height 19
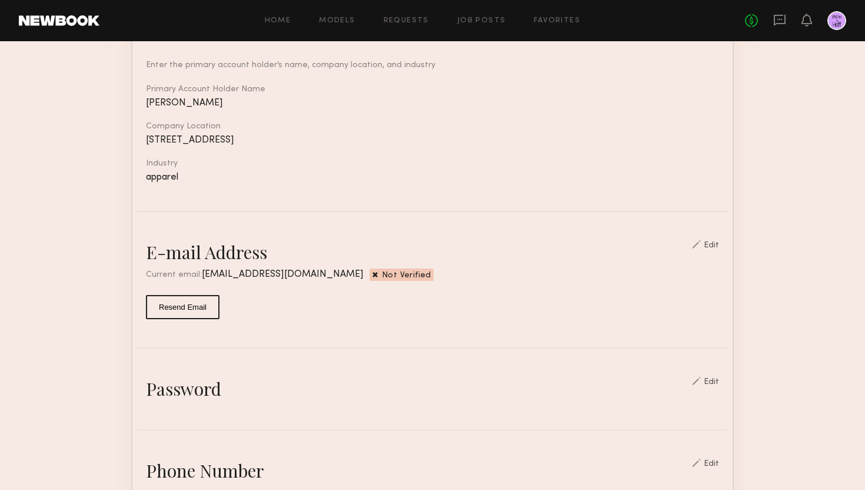
scroll to position [230, 0]
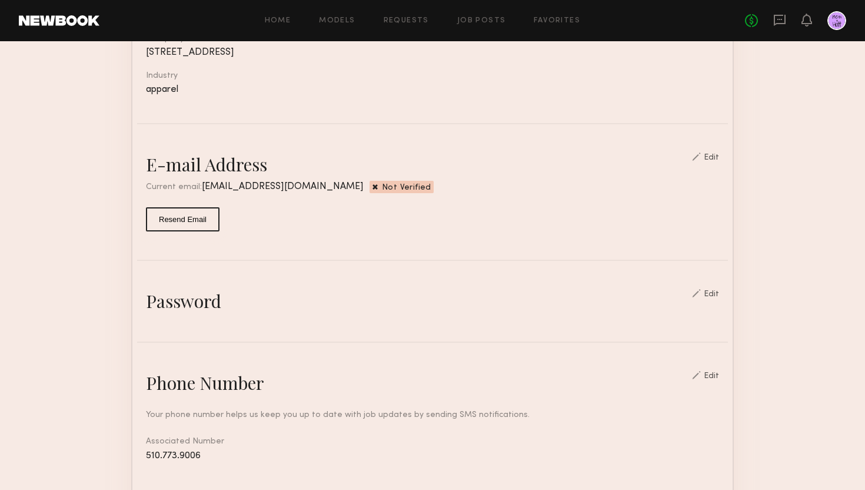
click at [714, 375] on div "Edit" at bounding box center [711, 376] width 15 height 8
click at [833, 16] on div at bounding box center [837, 20] width 19 height 19
click at [843, 21] on div at bounding box center [837, 20] width 19 height 19
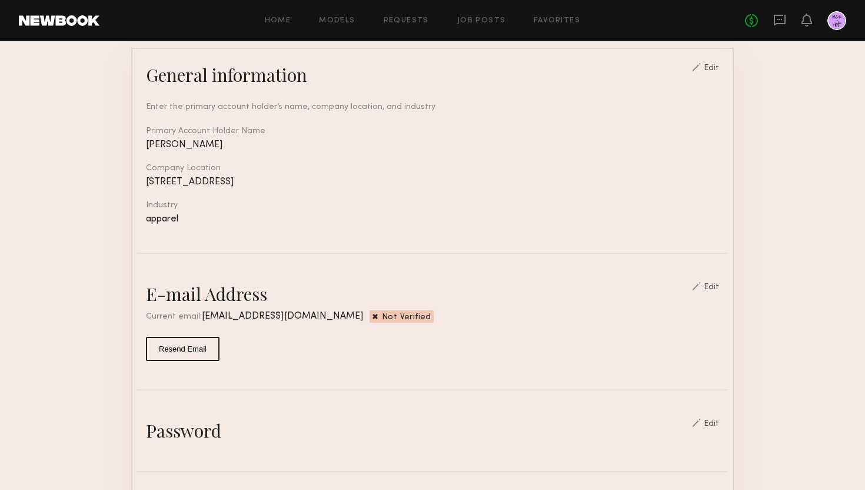
scroll to position [172, 0]
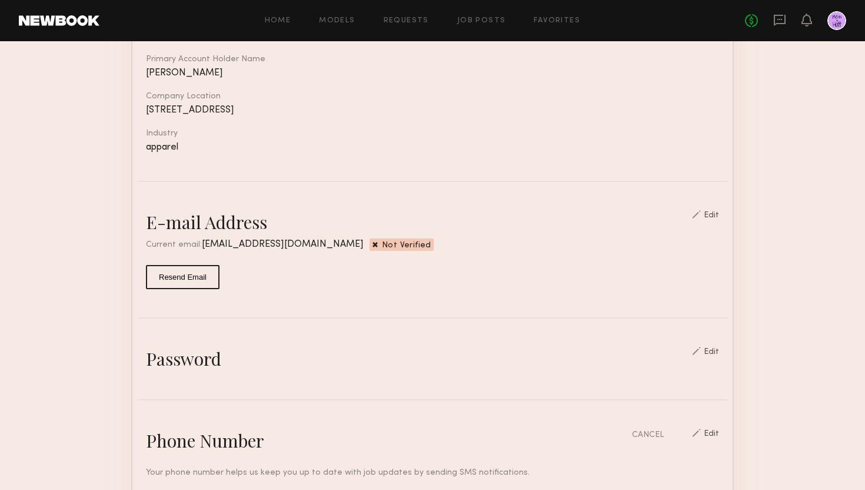
click at [382, 243] on span "Not Verified" at bounding box center [406, 245] width 49 height 9
click at [716, 214] on div "Edit" at bounding box center [711, 215] width 15 height 8
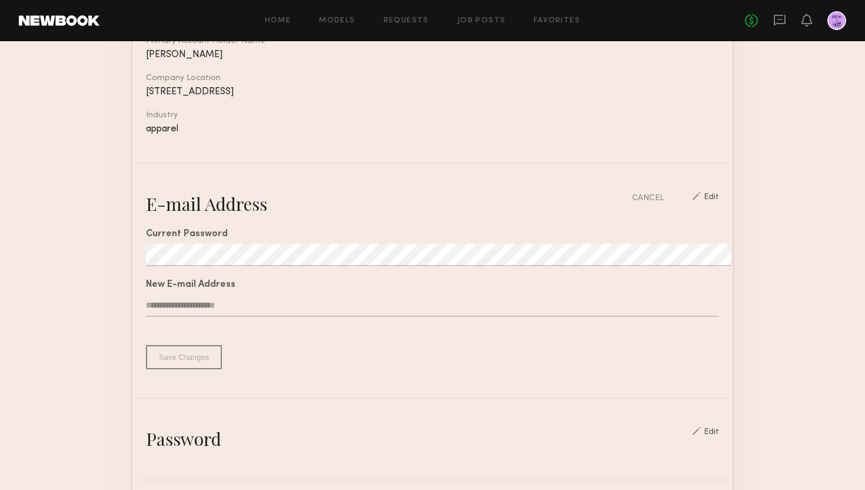
scroll to position [197, 0]
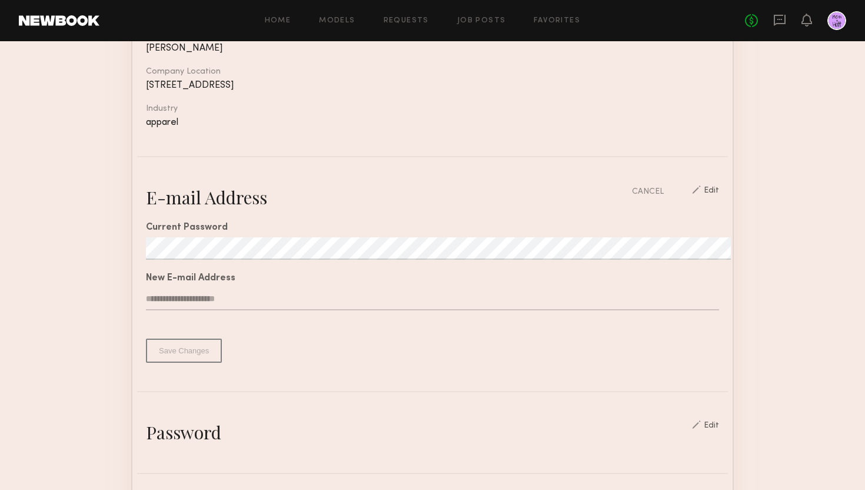
click at [196, 351] on div "**********" at bounding box center [432, 286] width 573 height 154
click at [190, 346] on div "**********" at bounding box center [432, 286] width 573 height 154
click at [167, 354] on div "**********" at bounding box center [432, 286] width 573 height 154
click at [166, 345] on div "**********" at bounding box center [432, 286] width 573 height 154
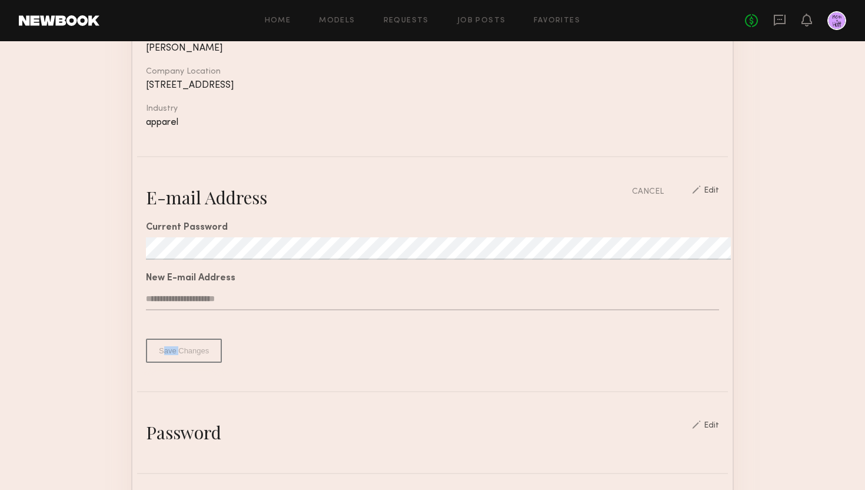
scroll to position [202, 0]
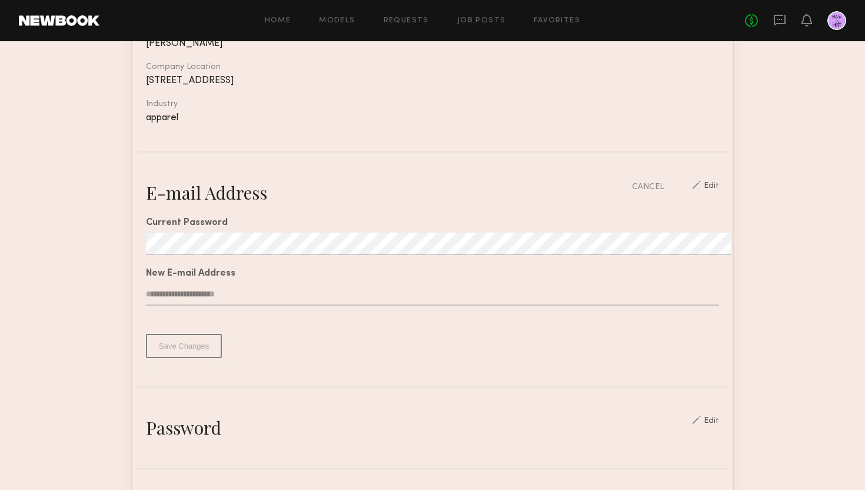
click at [198, 346] on div "**********" at bounding box center [432, 281] width 573 height 154
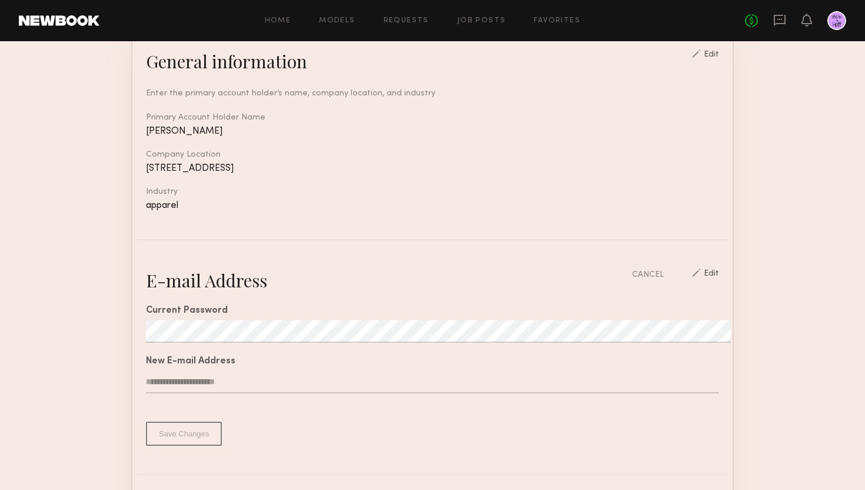
scroll to position [0, 0]
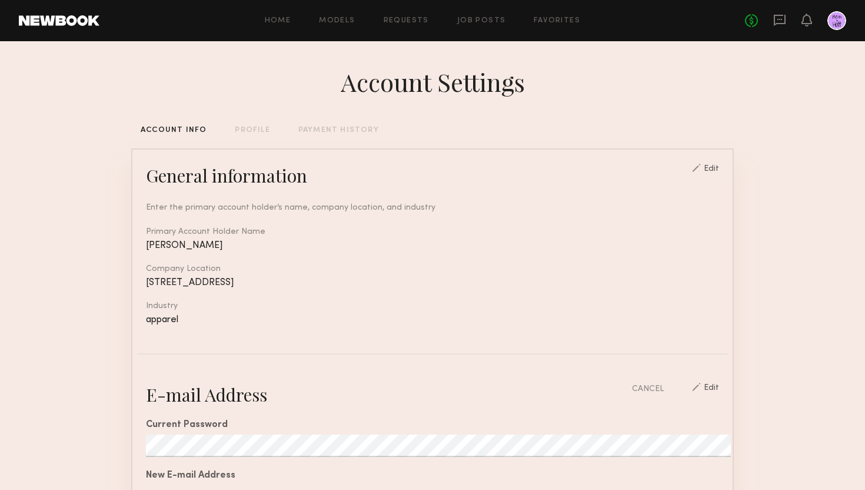
click at [95, 19] on link at bounding box center [59, 20] width 81 height 11
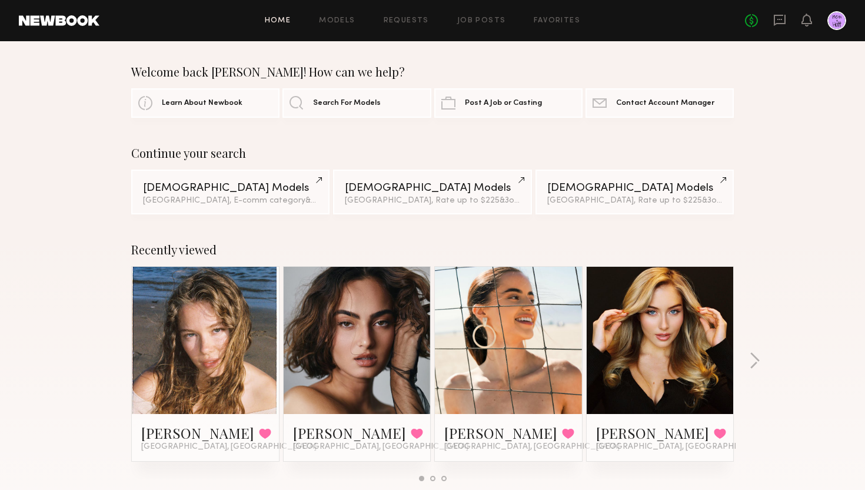
click at [837, 12] on div at bounding box center [837, 20] width 19 height 19
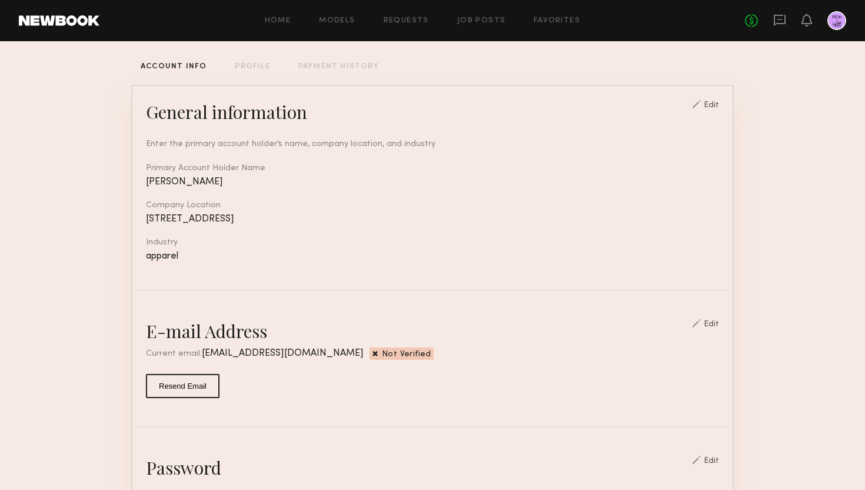
scroll to position [66, 0]
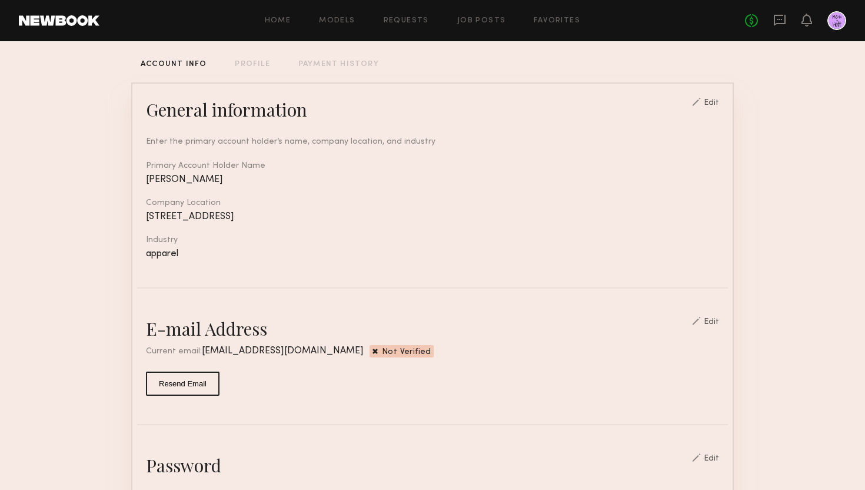
click at [256, 61] on div "PROFILE" at bounding box center [252, 65] width 35 height 8
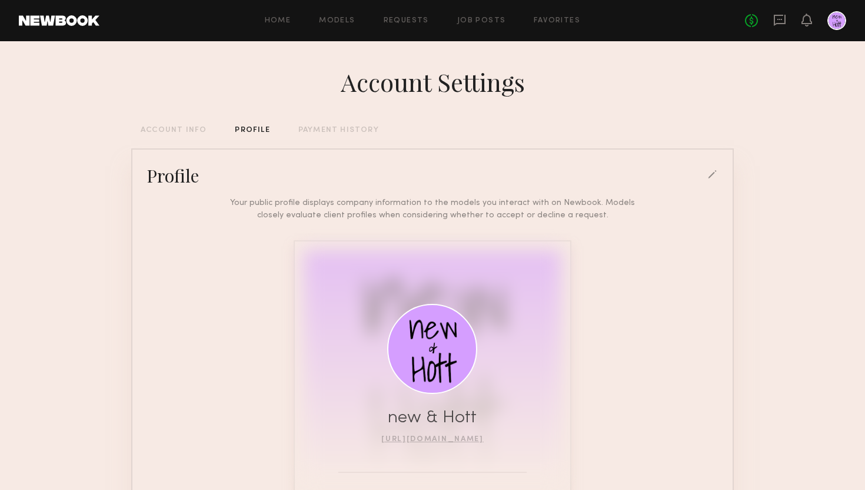
click at [166, 132] on div "ACCOUNT INFO" at bounding box center [174, 131] width 66 height 8
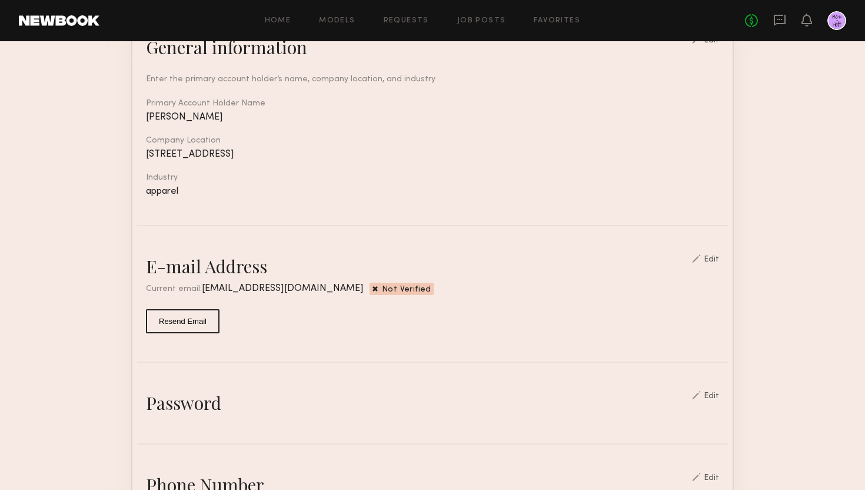
scroll to position [112, 0]
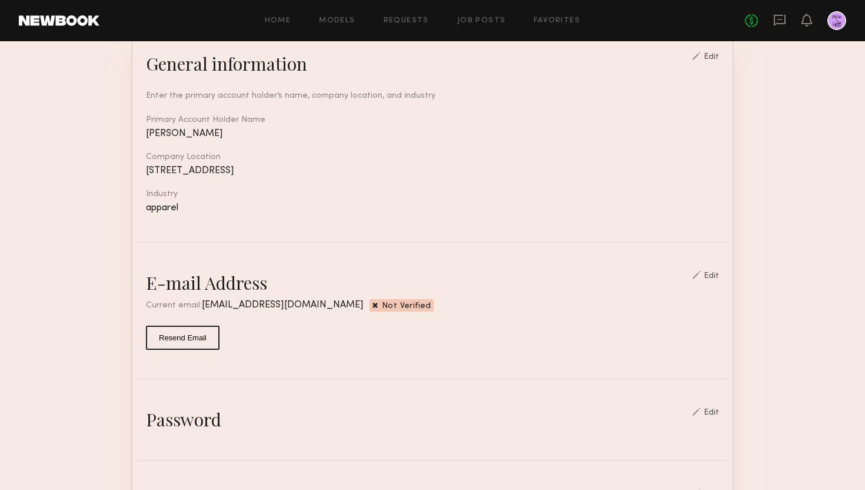
click at [716, 272] on div "Edit" at bounding box center [711, 276] width 15 height 8
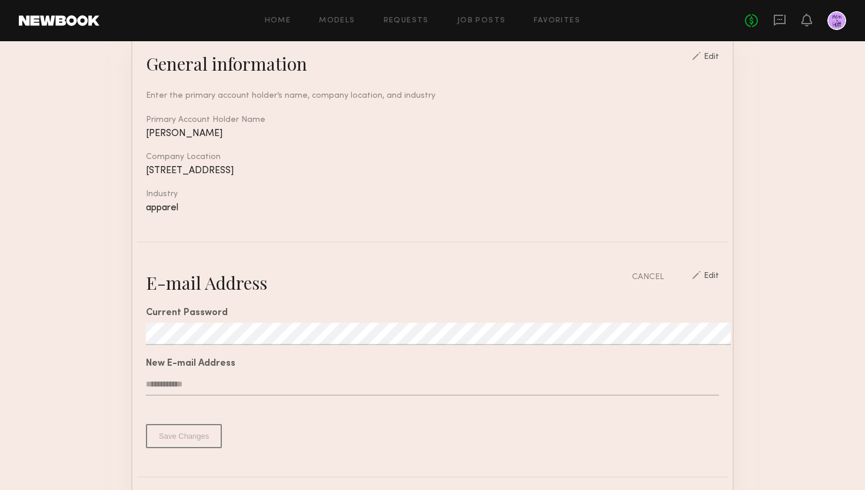
click at [834, 19] on div at bounding box center [837, 20] width 19 height 19
click at [263, 19] on div "Home Models Requests Job Posts Favorites Sign Out" at bounding box center [422, 21] width 646 height 8
click at [261, 23] on div "Home Models Requests Job Posts Favorites Sign Out" at bounding box center [422, 21] width 646 height 8
click at [290, 26] on div "Home Models Requests Job Posts Favorites Sign Out No fees up to $5,000" at bounding box center [472, 20] width 747 height 19
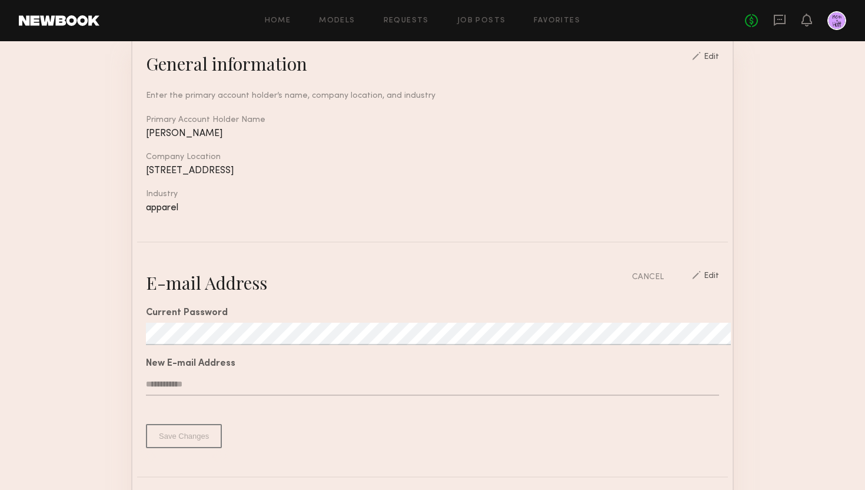
click at [49, 24] on link at bounding box center [59, 20] width 81 height 11
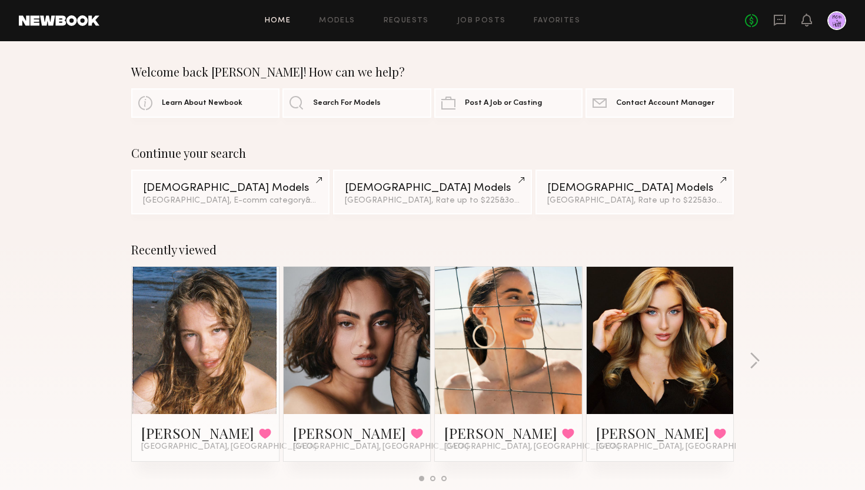
click at [832, 21] on div at bounding box center [837, 20] width 19 height 19
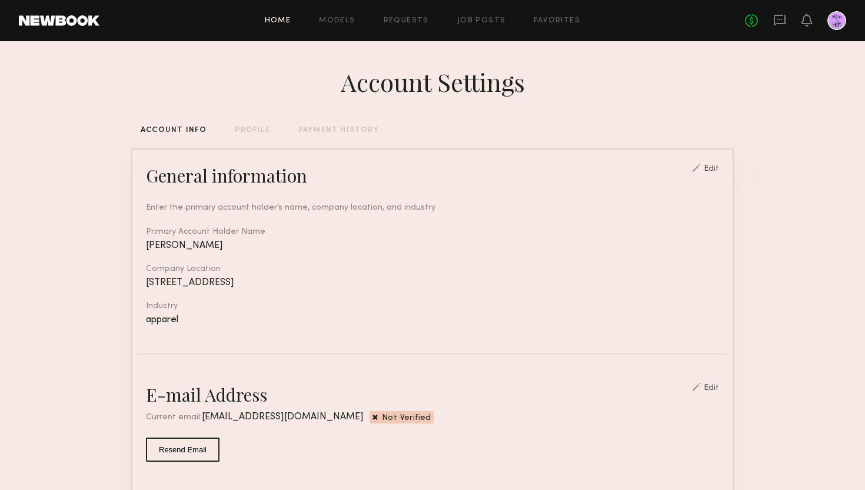
click at [284, 19] on link "Home" at bounding box center [278, 21] width 26 height 8
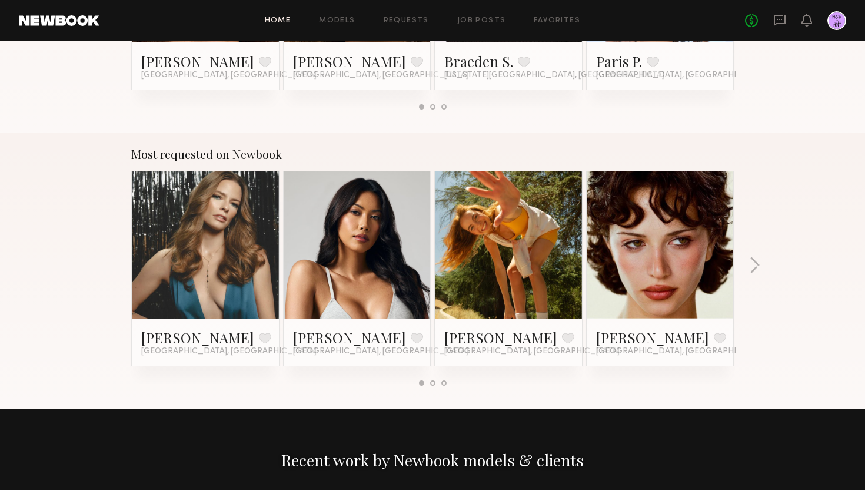
scroll to position [976, 0]
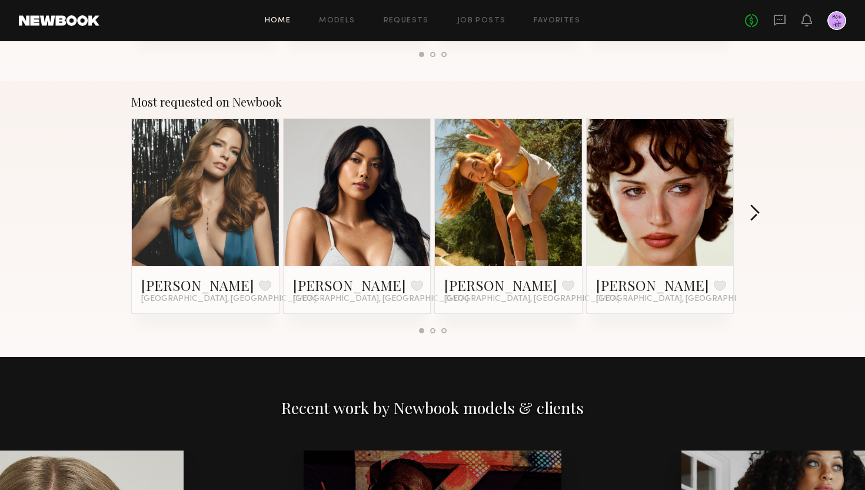
click at [752, 210] on button "button" at bounding box center [754, 213] width 11 height 19
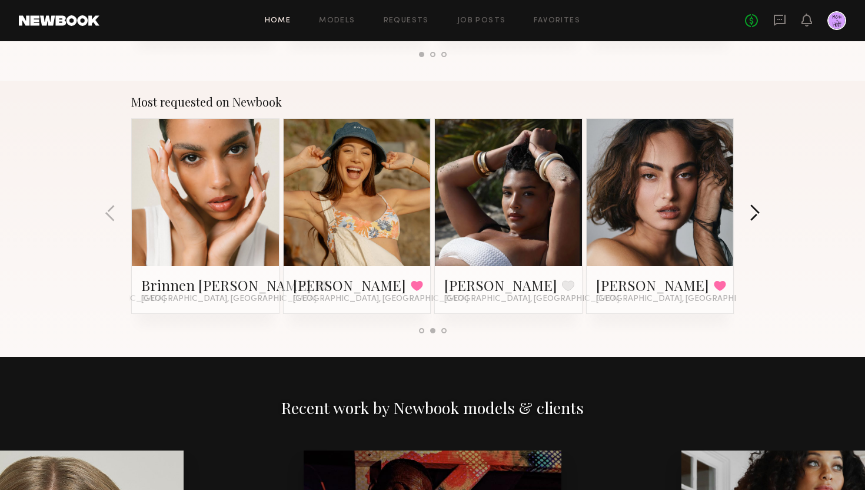
click at [752, 210] on button "button" at bounding box center [754, 213] width 11 height 19
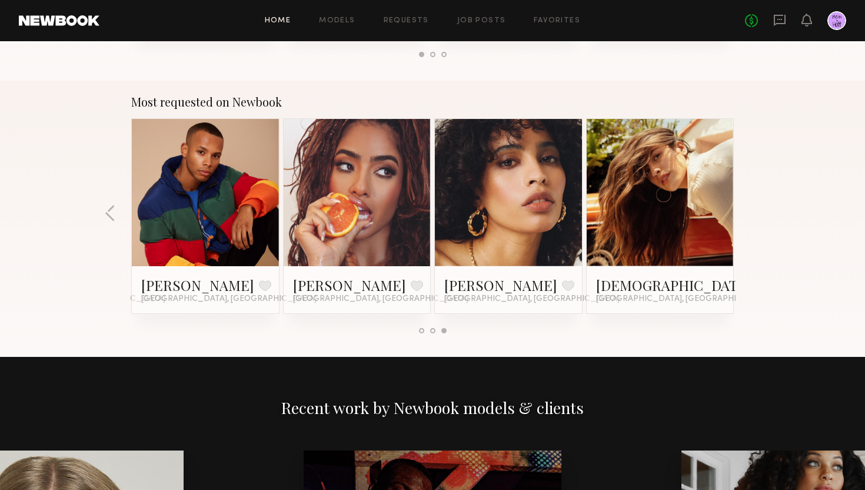
click at [752, 210] on div "Most requested on Newbook Jess M. Favorite Los Angeles, CA Ericka B. Favorite L…" at bounding box center [432, 219] width 865 height 276
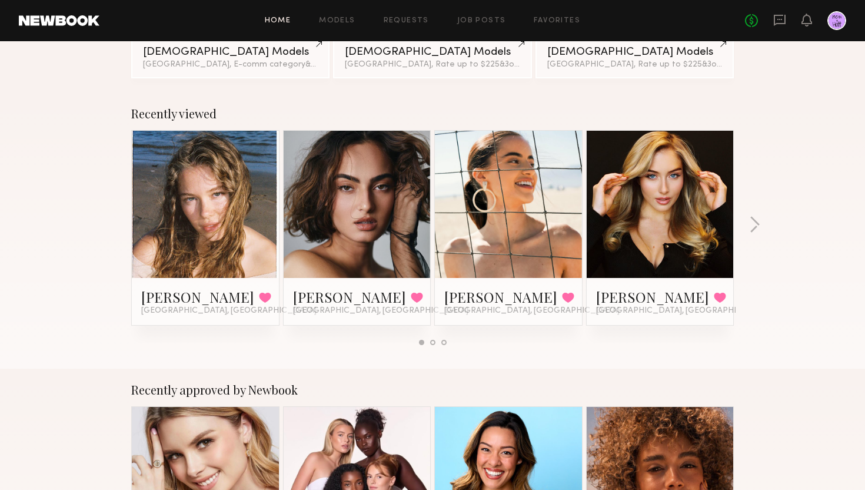
scroll to position [0, 0]
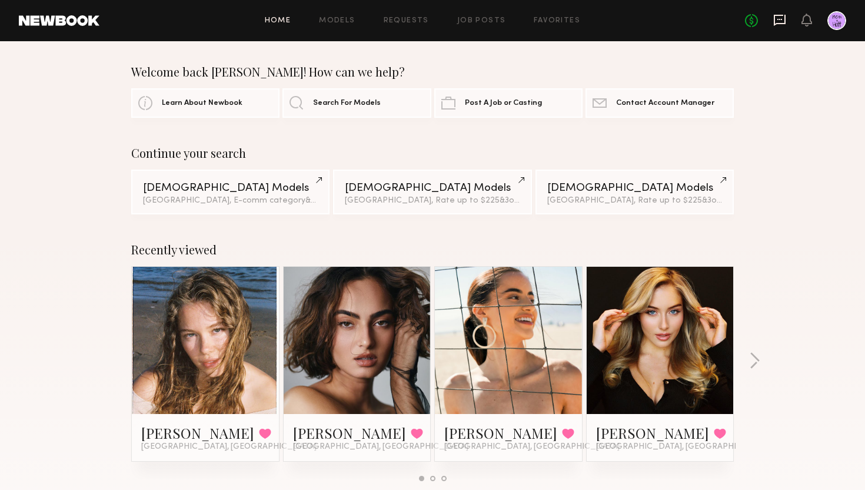
click at [775, 22] on icon at bounding box center [780, 20] width 12 height 11
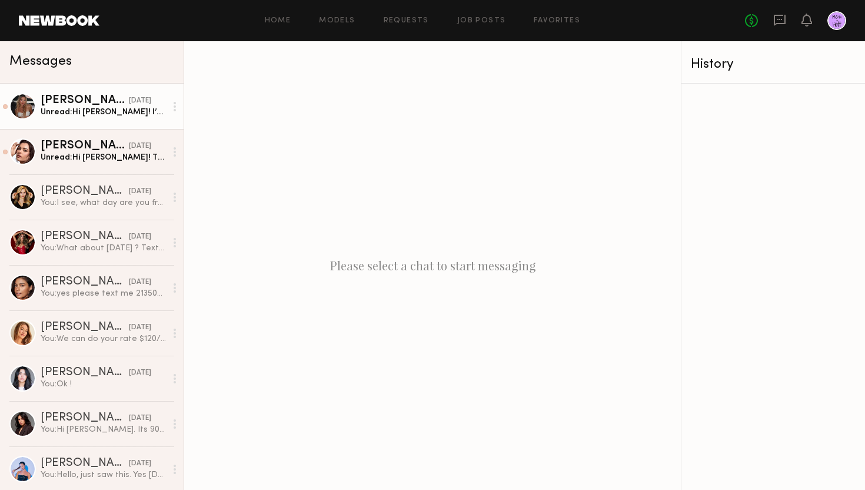
click at [95, 104] on div "Beata J." at bounding box center [85, 101] width 88 height 12
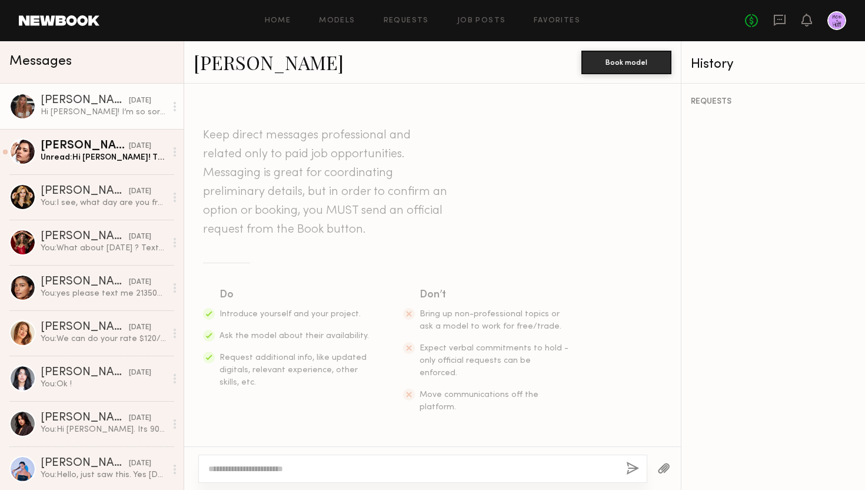
click at [220, 66] on link "Beata J." at bounding box center [269, 61] width 150 height 25
click at [111, 200] on div "You: I see, what day are you free?" at bounding box center [103, 202] width 125 height 11
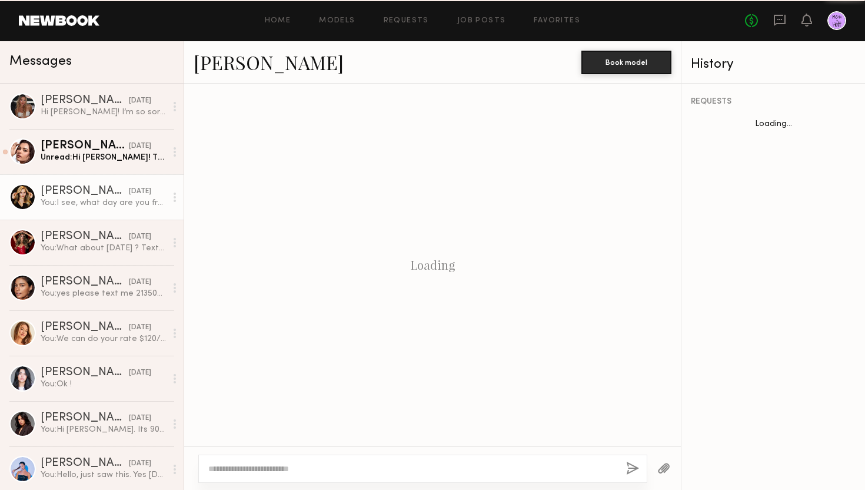
scroll to position [857, 0]
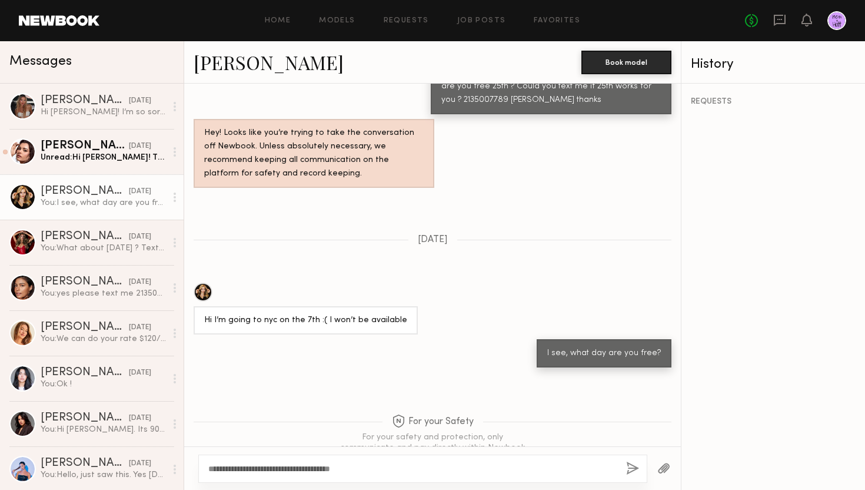
type textarea "**********"
click at [632, 466] on button "button" at bounding box center [632, 469] width 13 height 15
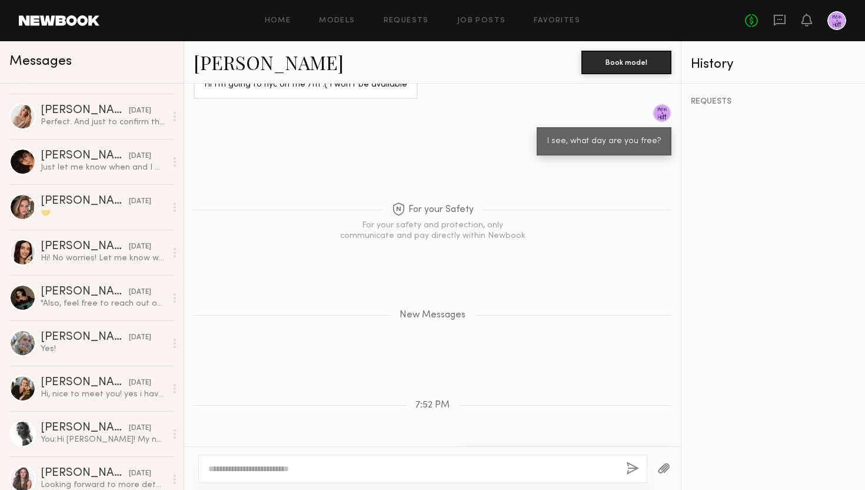
scroll to position [439, 0]
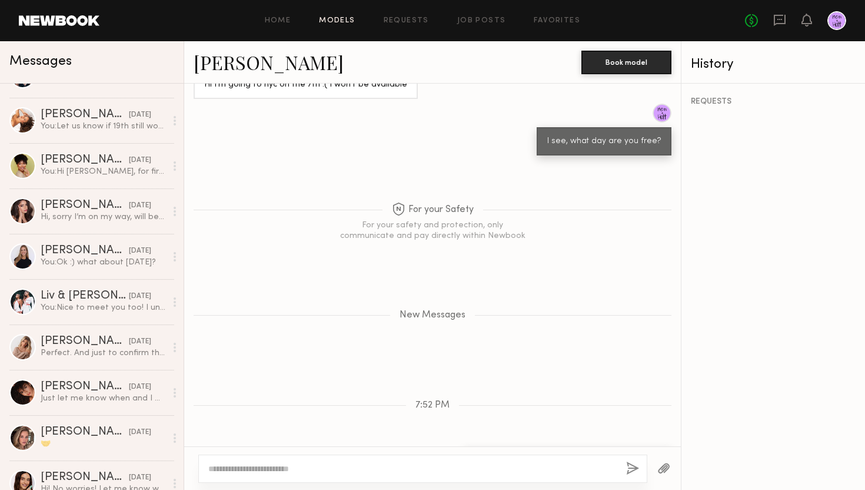
click at [329, 18] on link "Models" at bounding box center [337, 21] width 36 height 8
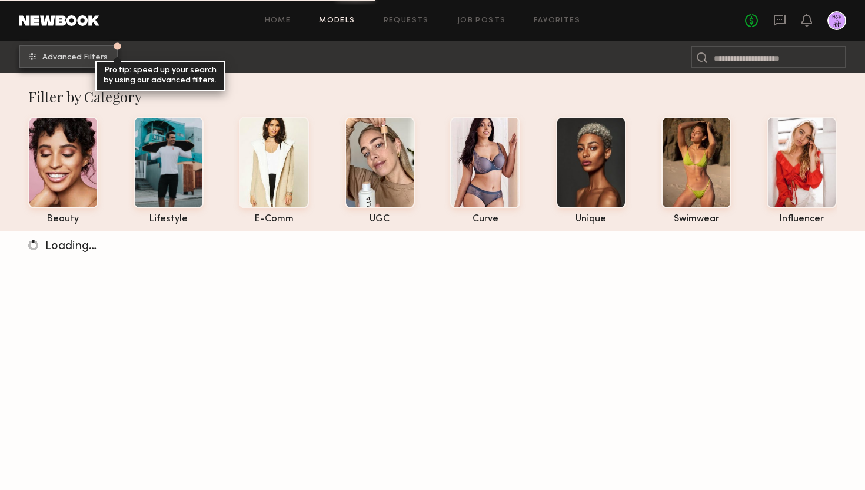
click at [94, 55] on span "Advanced Filters" at bounding box center [74, 58] width 65 height 8
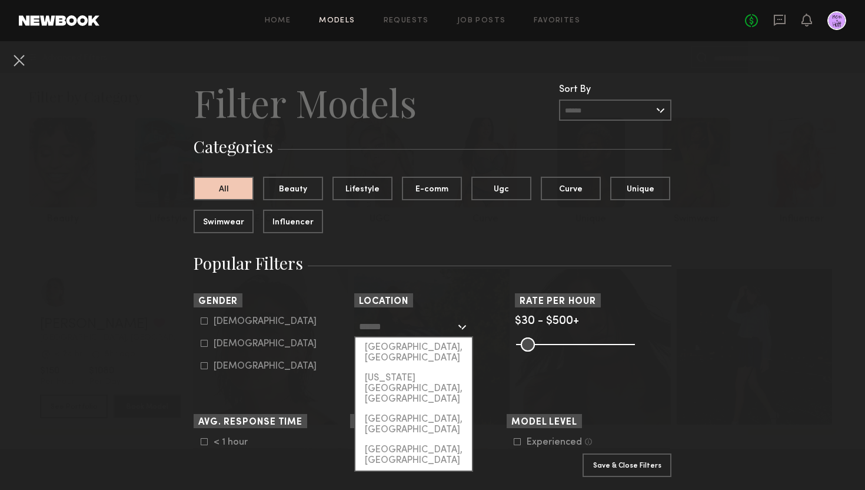
click at [431, 328] on input "text" at bounding box center [407, 326] width 97 height 20
click at [432, 347] on div "[GEOGRAPHIC_DATA], [GEOGRAPHIC_DATA]" at bounding box center [414, 352] width 117 height 31
type input "**********"
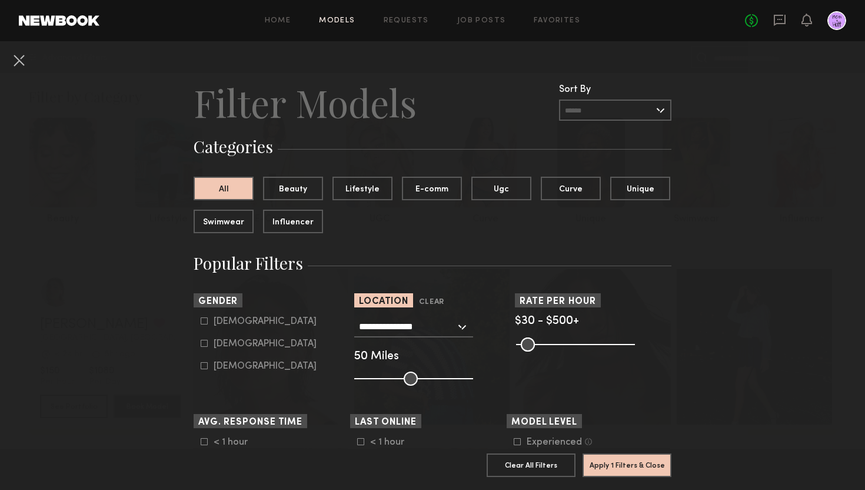
click at [203, 345] on icon at bounding box center [204, 343] width 7 height 7
type input "**"
click at [655, 469] on button "Apply 2 Filters & Close" at bounding box center [627, 465] width 89 height 24
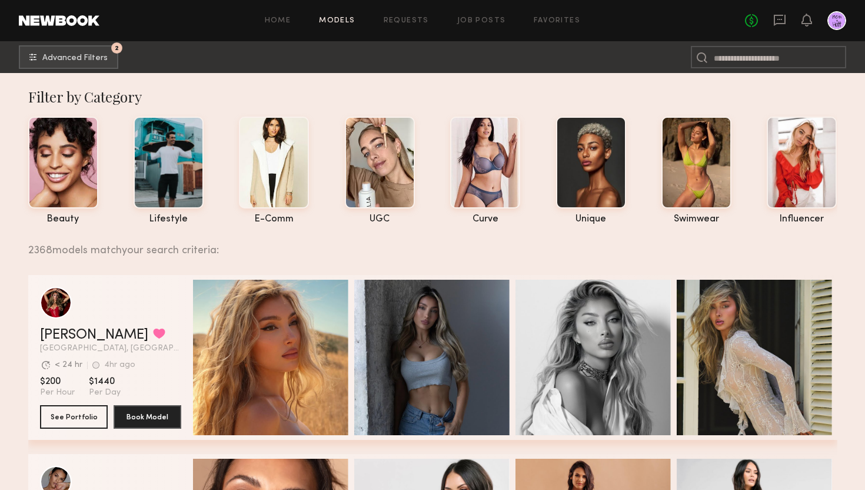
click at [838, 22] on div at bounding box center [837, 20] width 19 height 19
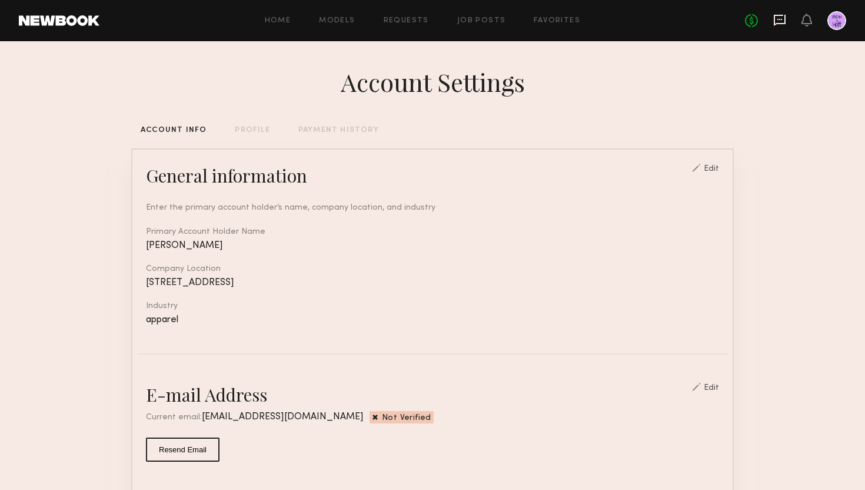
click at [786, 20] on icon at bounding box center [780, 20] width 13 height 13
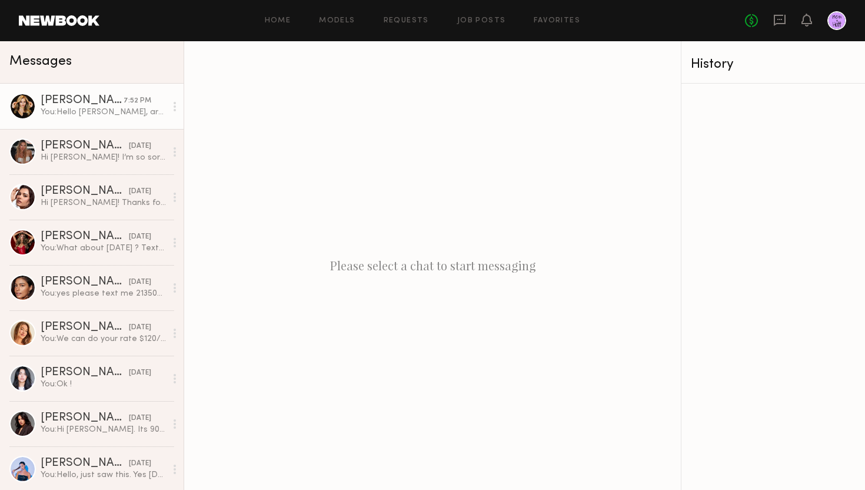
click at [114, 101] on div "Heloise H." at bounding box center [82, 101] width 83 height 12
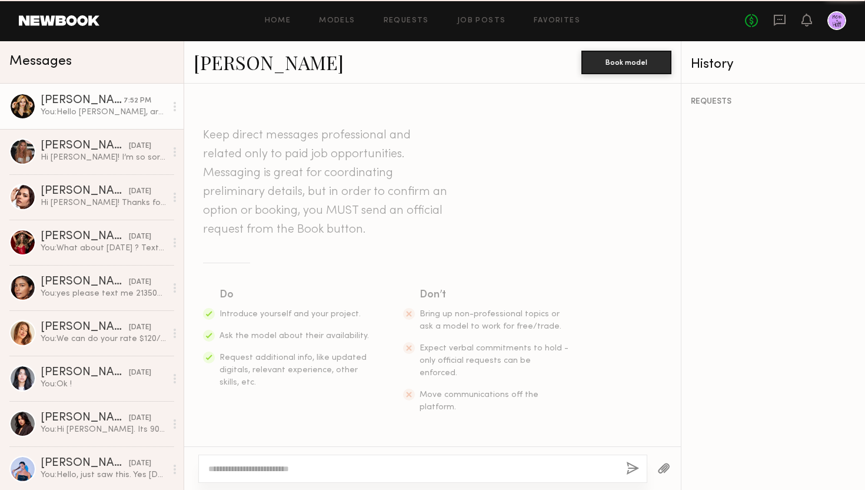
scroll to position [1003, 0]
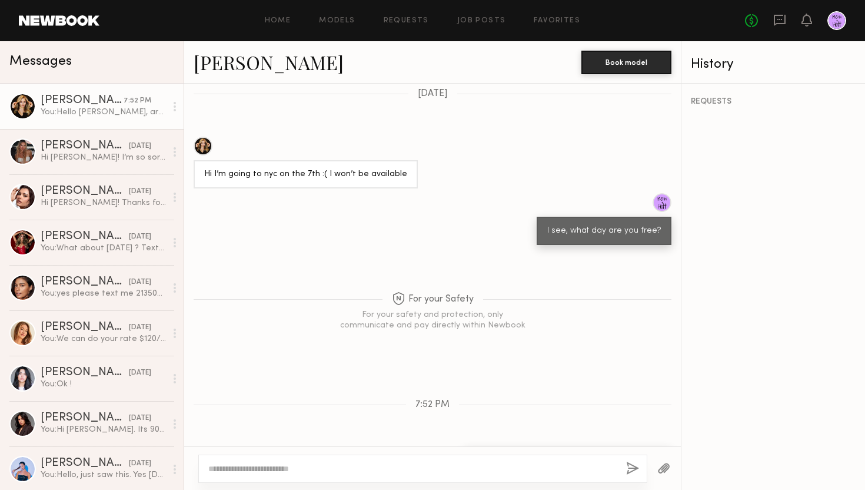
click at [266, 66] on link "Heloise H." at bounding box center [269, 61] width 150 height 25
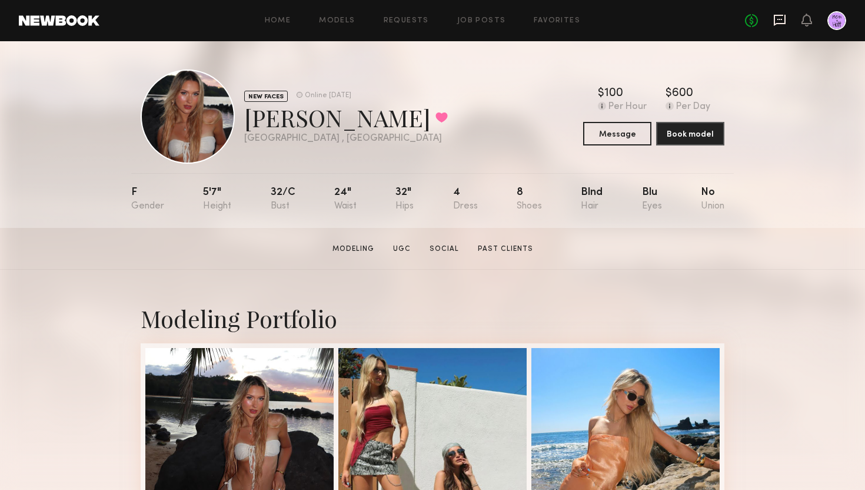
click at [781, 19] on icon at bounding box center [780, 19] width 5 height 1
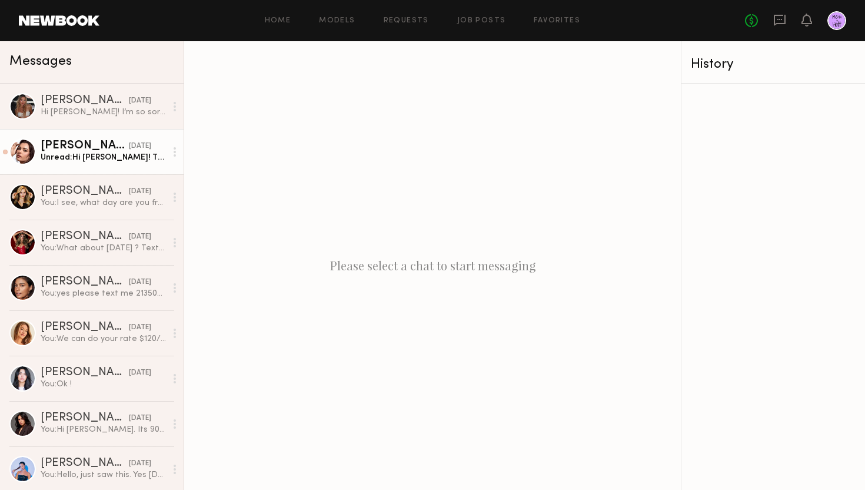
click at [68, 155] on div "Unread: Hi [PERSON_NAME]! Thanks for reaching out! I’m going to be traveling fo…" at bounding box center [103, 157] width 125 height 11
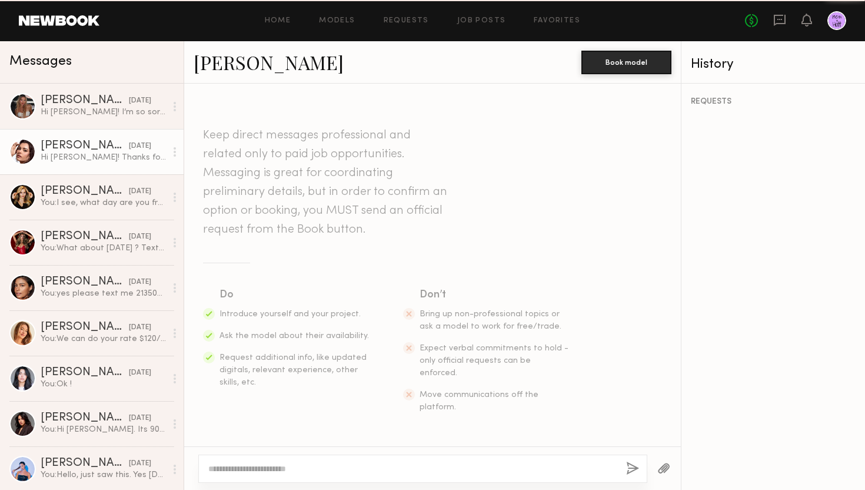
scroll to position [435, 0]
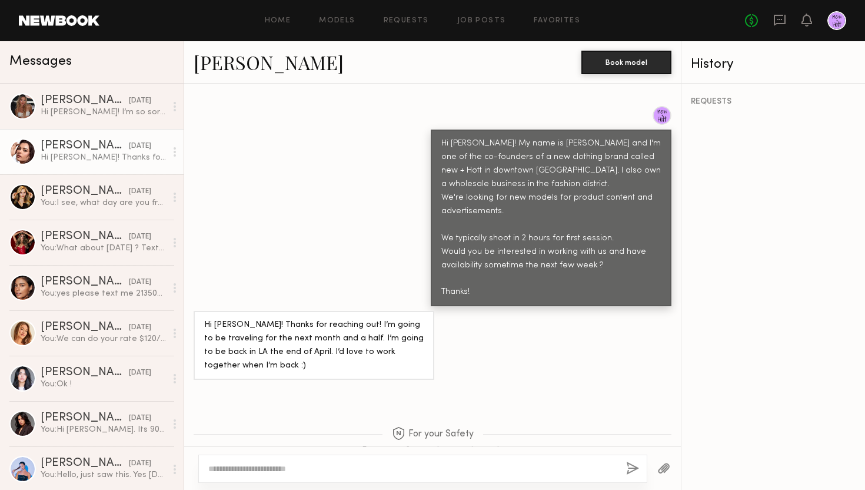
click at [227, 66] on link "[PERSON_NAME]" at bounding box center [269, 61] width 150 height 25
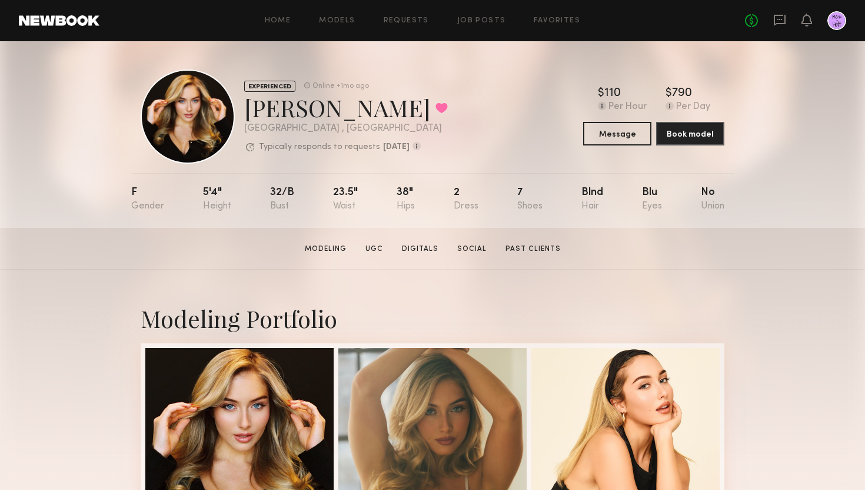
click at [62, 25] on link at bounding box center [59, 20] width 81 height 11
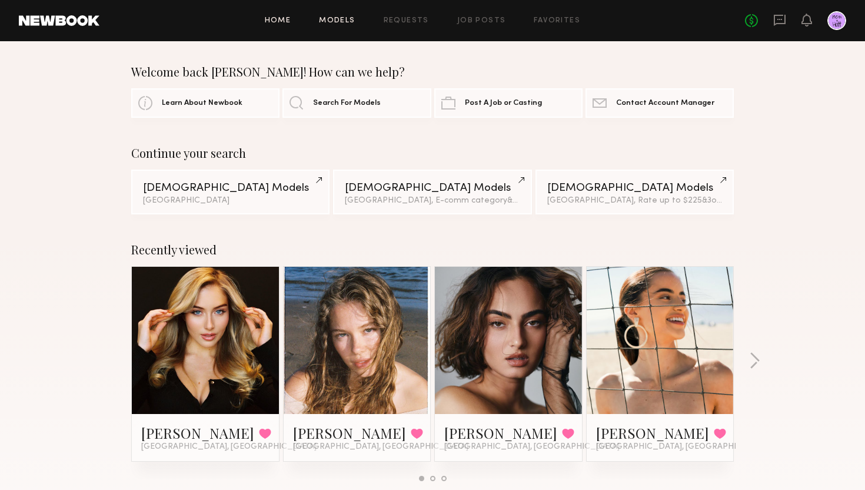
click at [350, 21] on link "Models" at bounding box center [337, 21] width 36 height 8
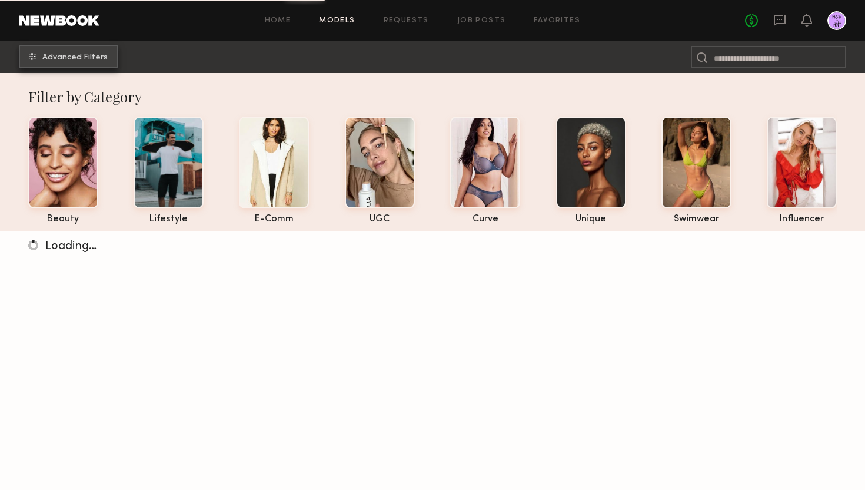
click at [105, 58] on span "Advanced Filters" at bounding box center [74, 58] width 65 height 8
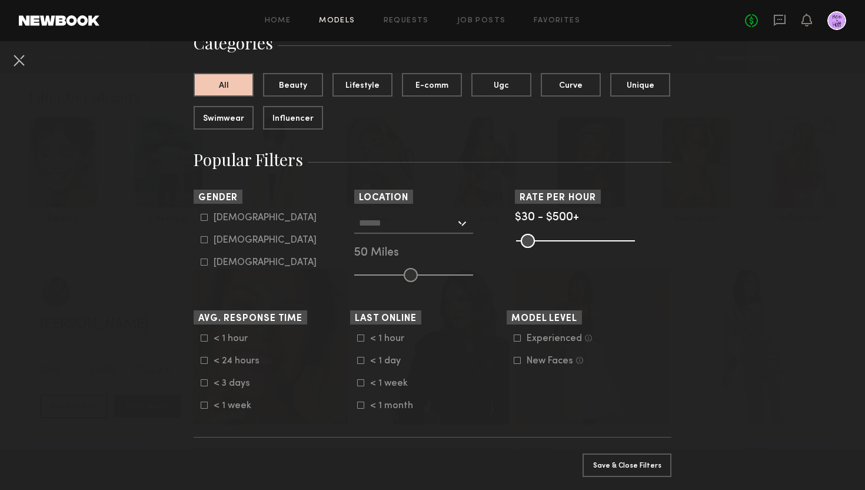
scroll to position [130, 0]
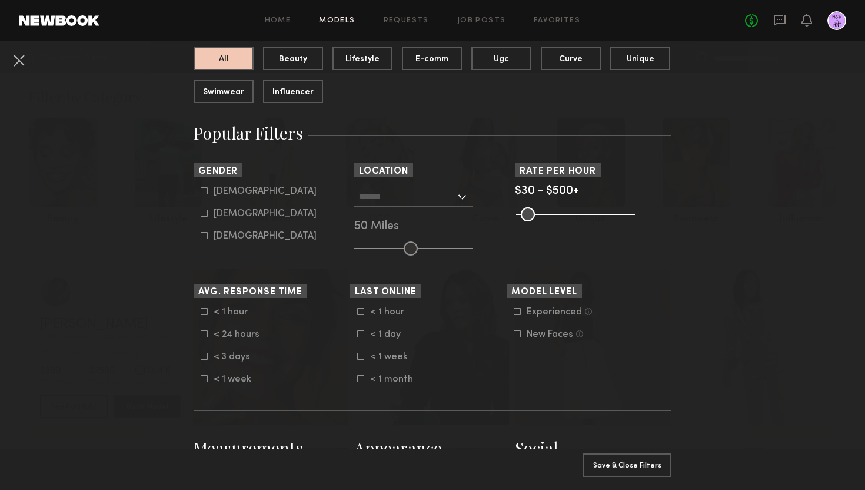
click at [205, 212] on icon at bounding box center [204, 213] width 7 height 7
type input "**"
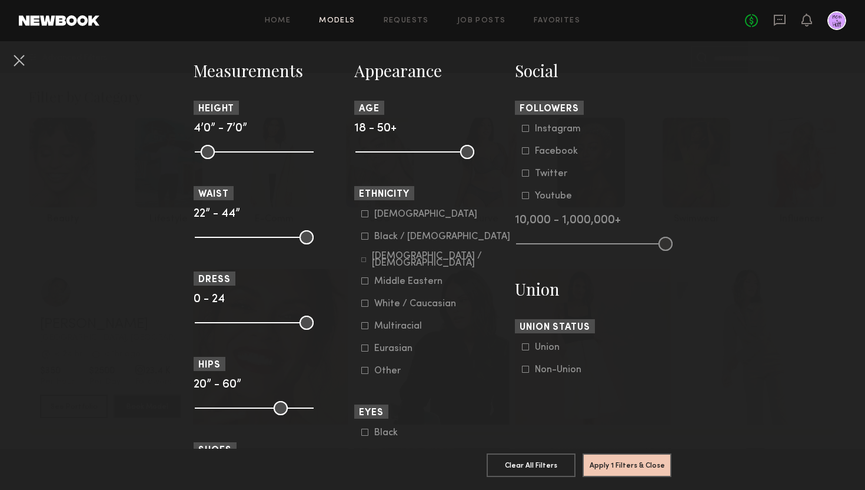
scroll to position [510, 0]
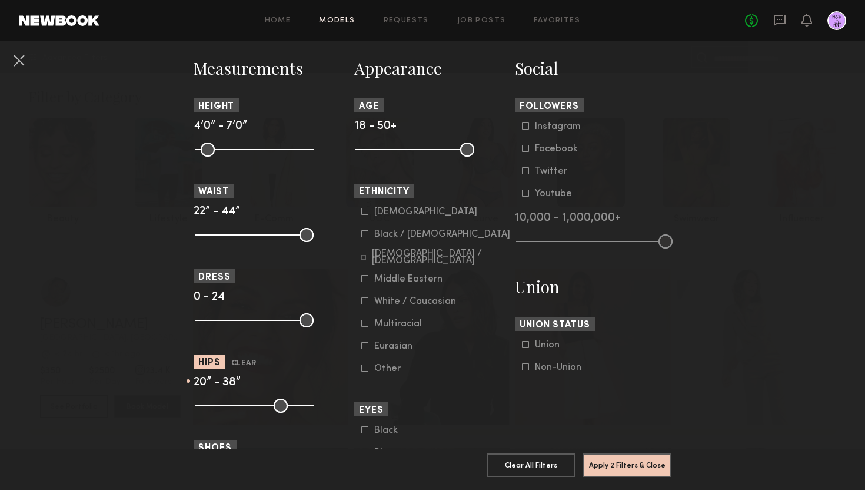
drag, startPoint x: 306, startPoint y: 409, endPoint x: 249, endPoint y: 403, distance: 56.8
type input "**"
click at [249, 403] on input "range" at bounding box center [254, 406] width 119 height 14
drag, startPoint x: 208, startPoint y: 406, endPoint x: 224, endPoint y: 407, distance: 15.3
click at [224, 407] on input "range" at bounding box center [254, 406] width 119 height 14
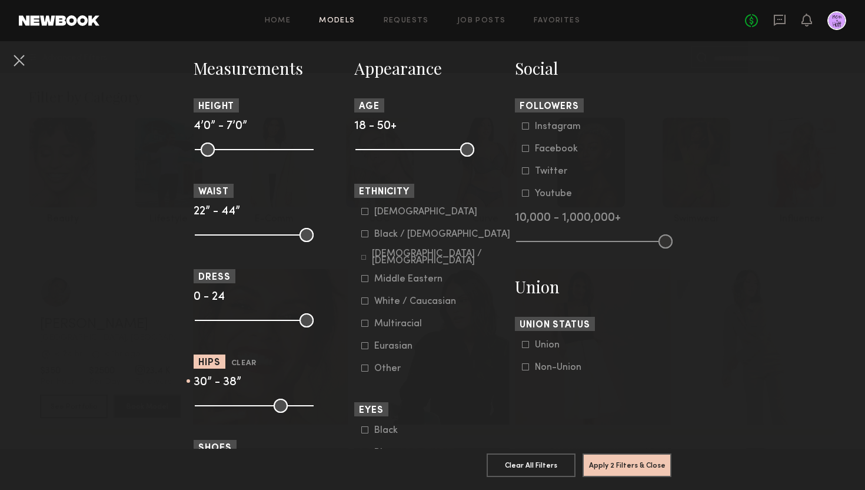
drag, startPoint x: 222, startPoint y: 406, endPoint x: 228, endPoint y: 406, distance: 6.5
type input "**"
click at [228, 406] on input "range" at bounding box center [254, 406] width 119 height 14
drag, startPoint x: 204, startPoint y: 234, endPoint x: 211, endPoint y: 234, distance: 7.1
type input "**"
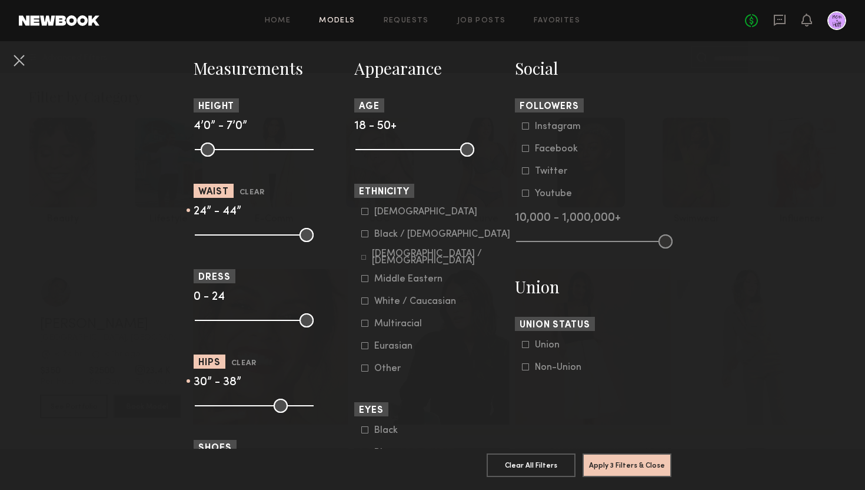
click at [211, 234] on input "range" at bounding box center [254, 235] width 119 height 14
drag, startPoint x: 307, startPoint y: 234, endPoint x: 232, endPoint y: 234, distance: 75.4
type input "**"
click at [232, 234] on input "range" at bounding box center [254, 235] width 119 height 14
drag, startPoint x: 470, startPoint y: 155, endPoint x: 418, endPoint y: 160, distance: 52.0
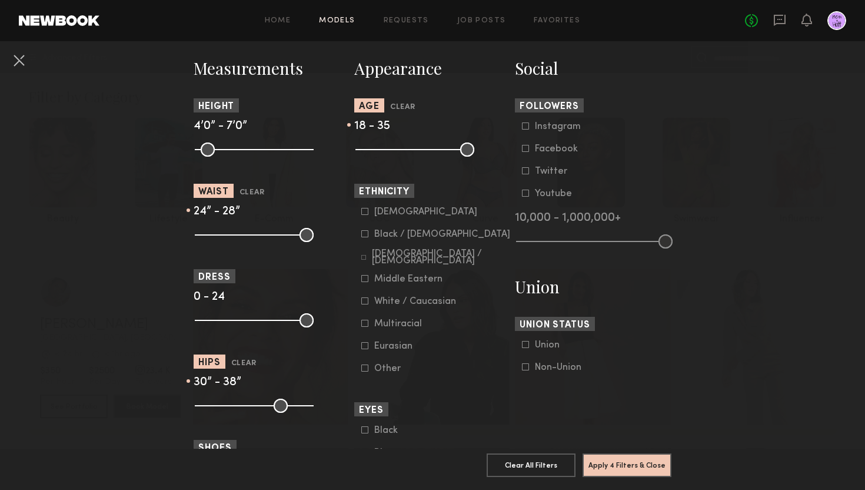
type input "**"
click at [418, 157] on input "range" at bounding box center [415, 149] width 119 height 14
click at [621, 464] on button "Apply 4 Filters & Close" at bounding box center [627, 465] width 89 height 24
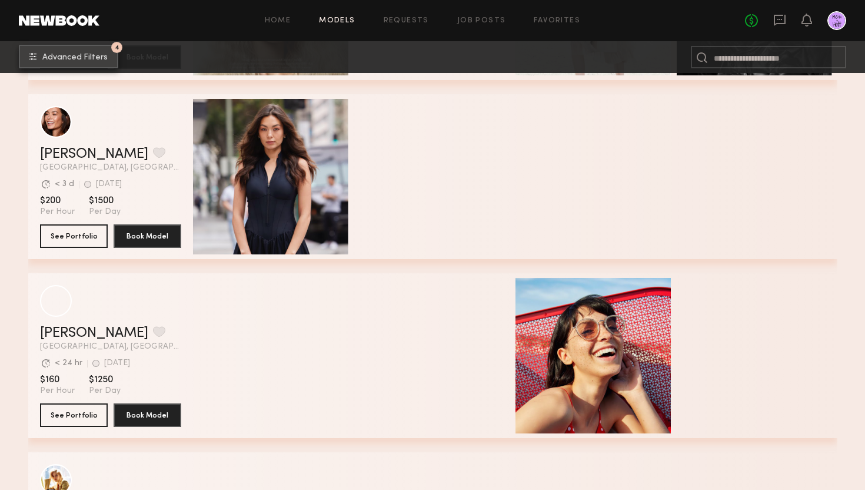
scroll to position [5152, 0]
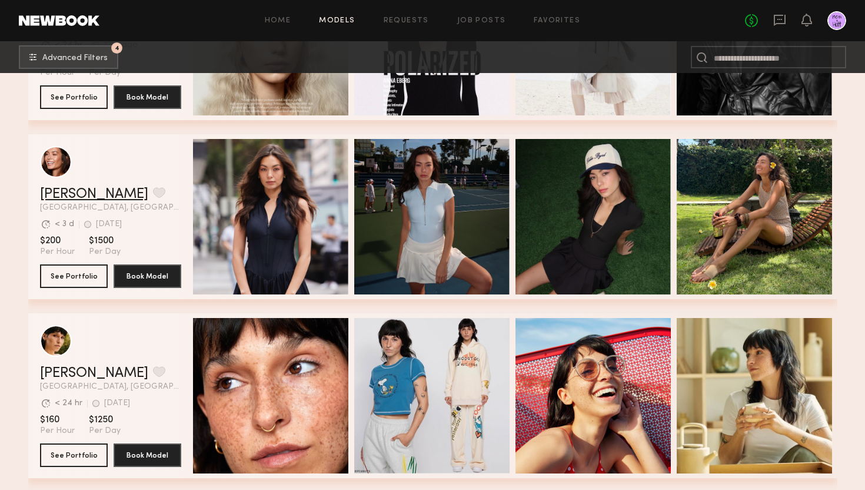
click at [67, 191] on link "Tia M." at bounding box center [94, 194] width 108 height 14
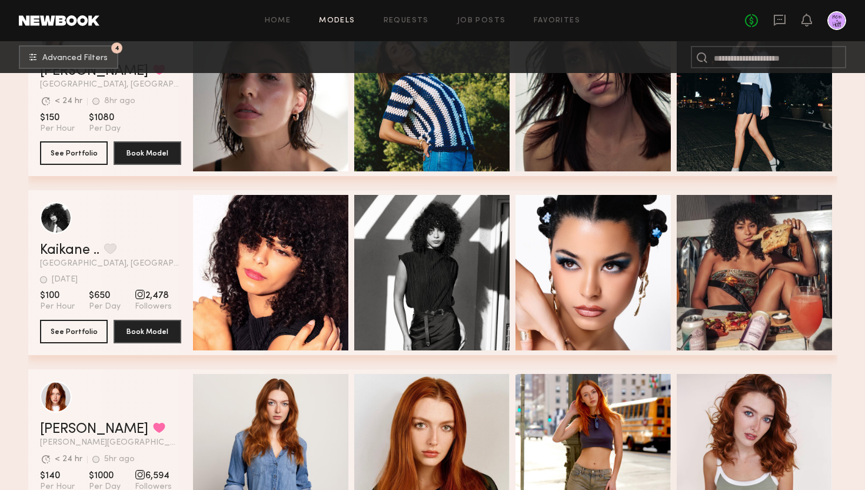
scroll to position [17682, 0]
